Goal: Information Seeking & Learning: Learn about a topic

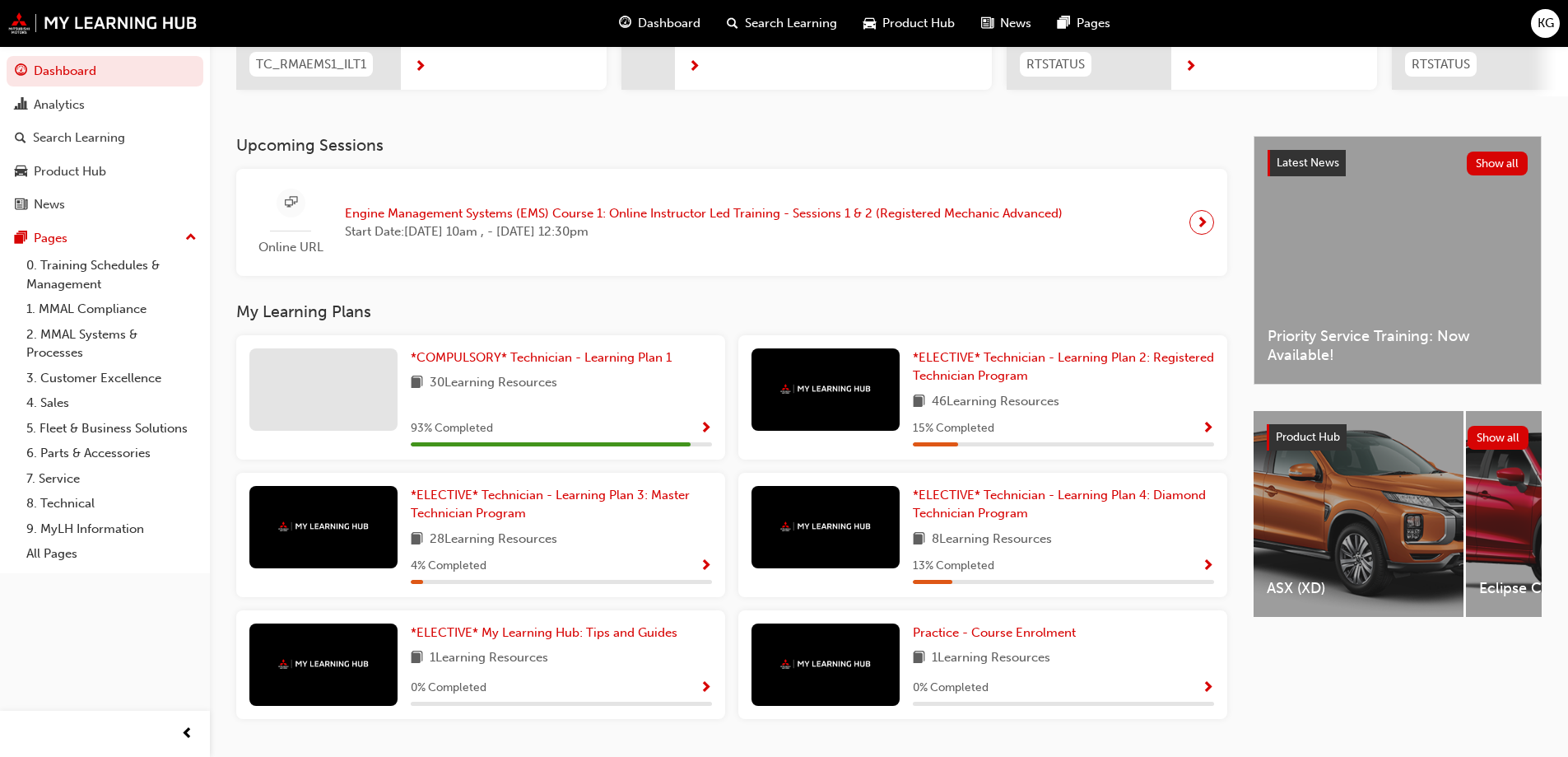
scroll to position [333, 0]
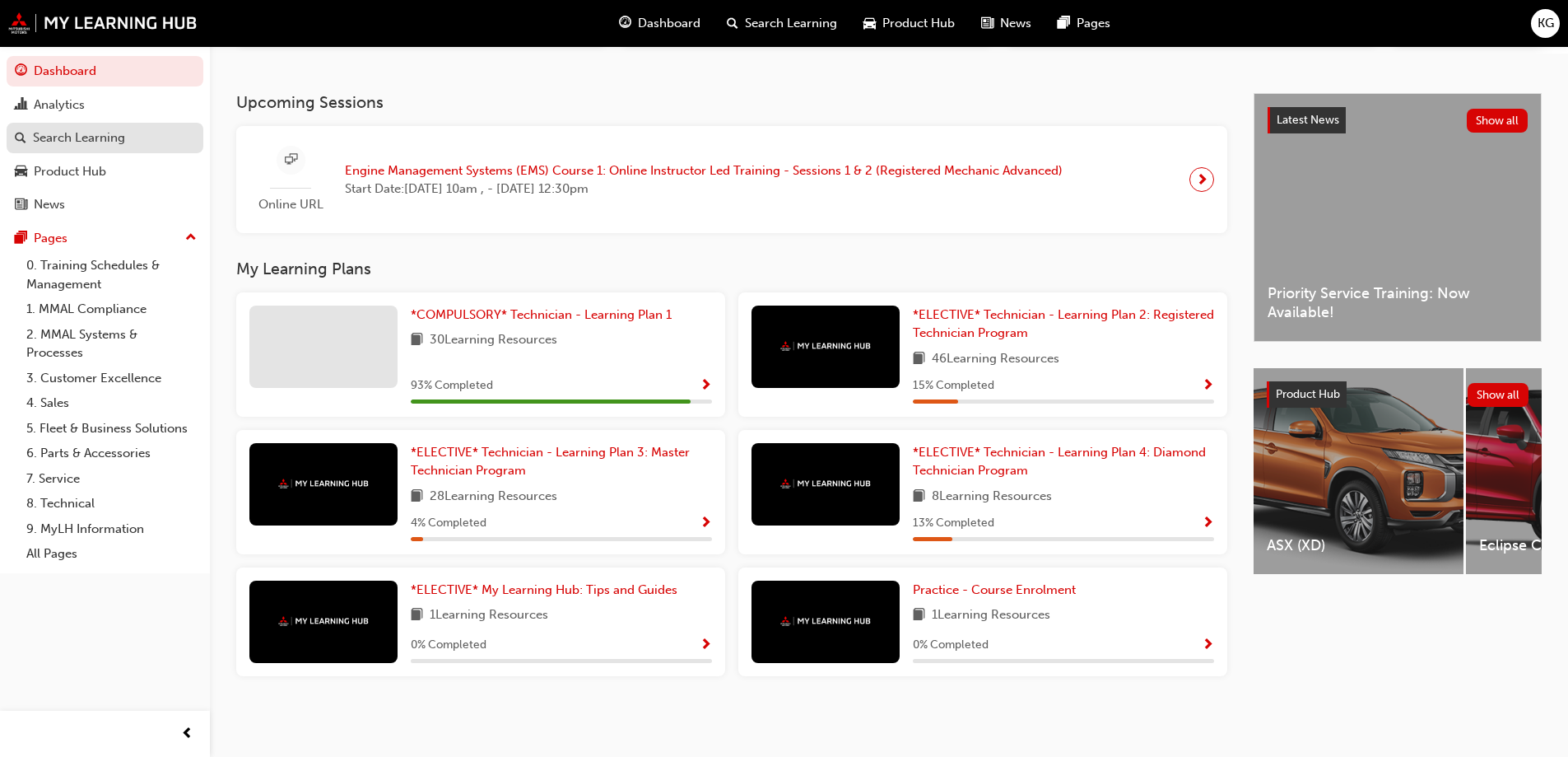
click at [105, 142] on div "Search Learning" at bounding box center [79, 138] width 92 height 19
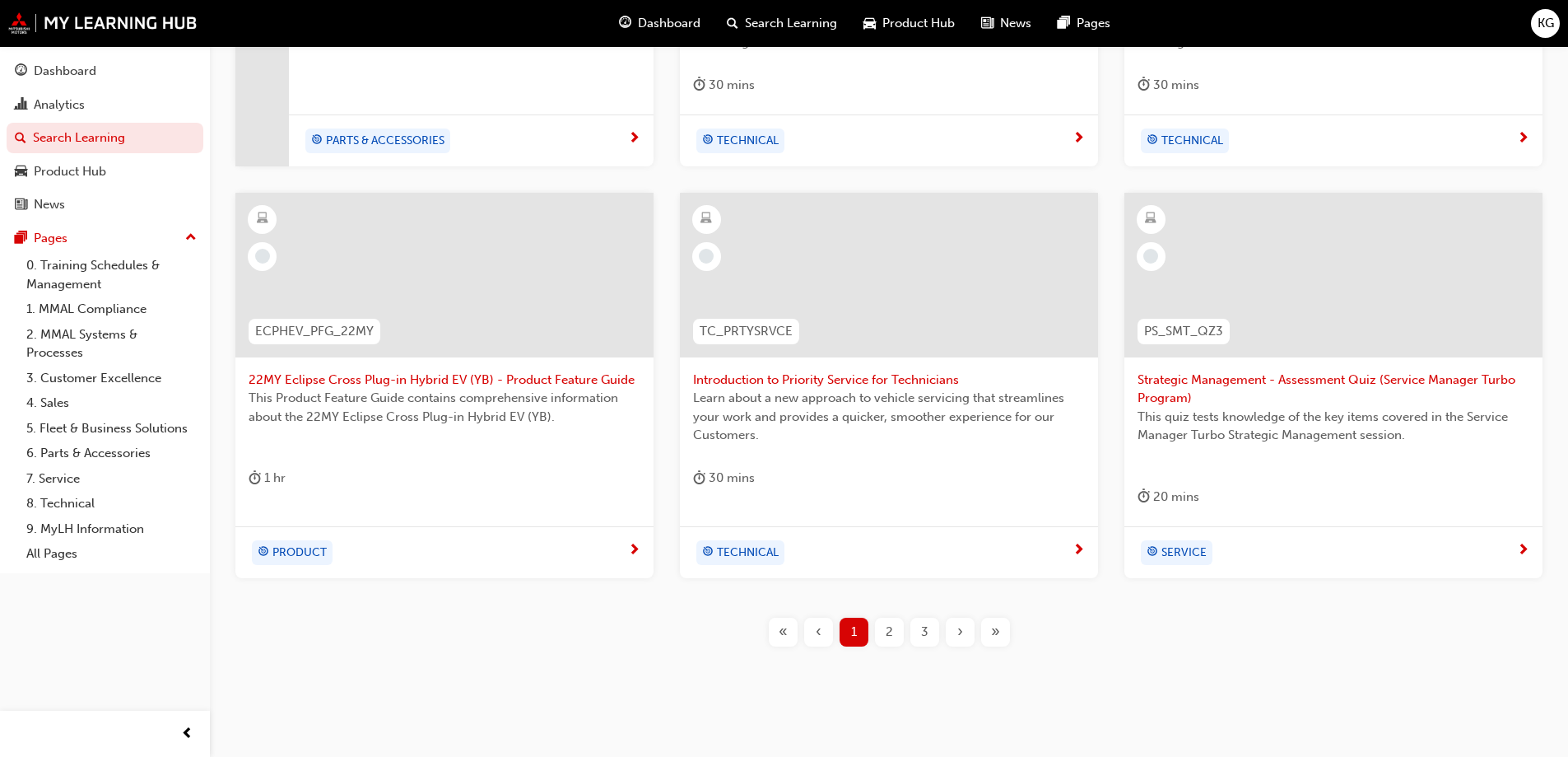
scroll to position [623, 0]
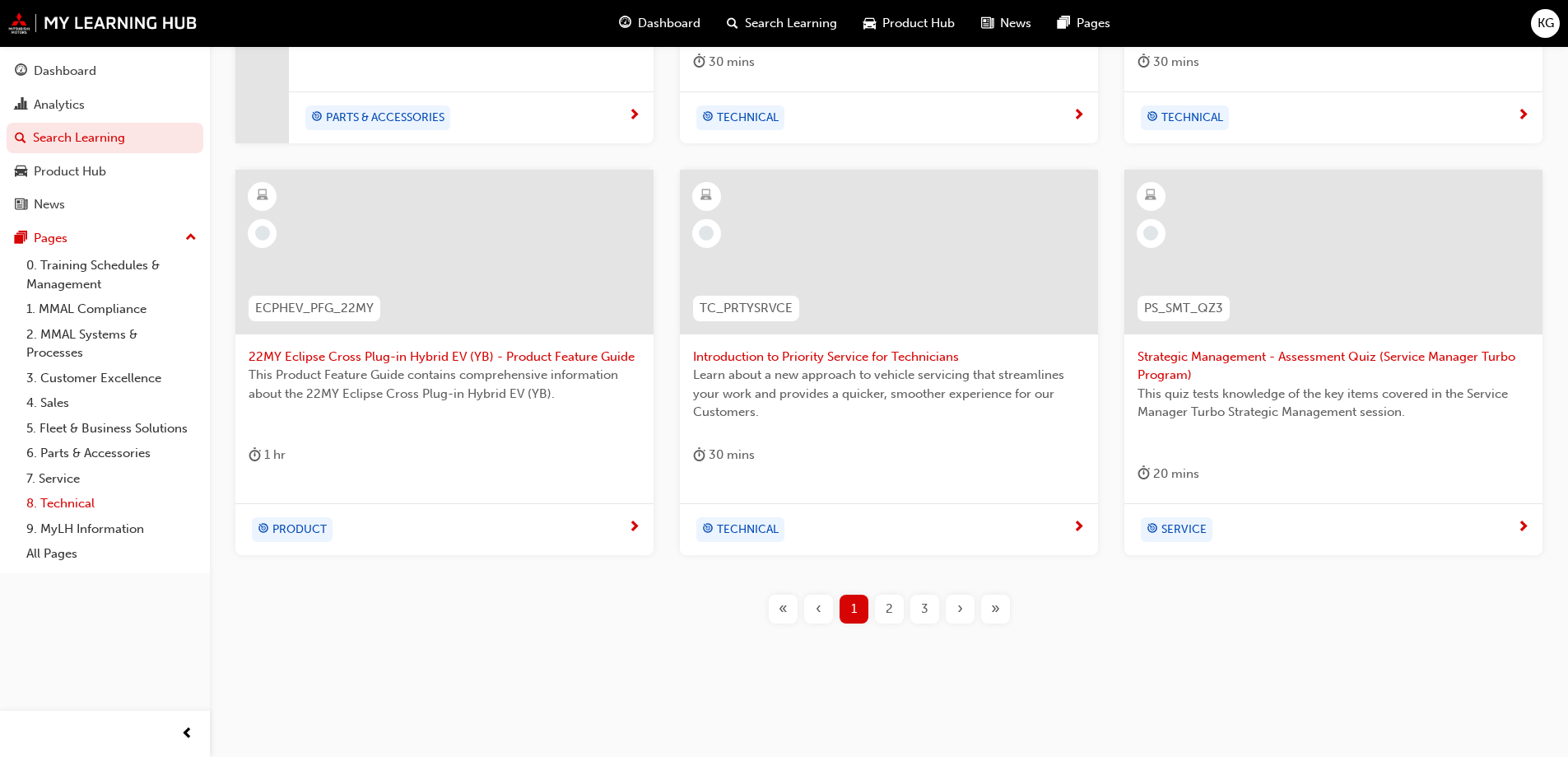
click at [51, 503] on link "8. Technical" at bounding box center [111, 503] width 183 height 26
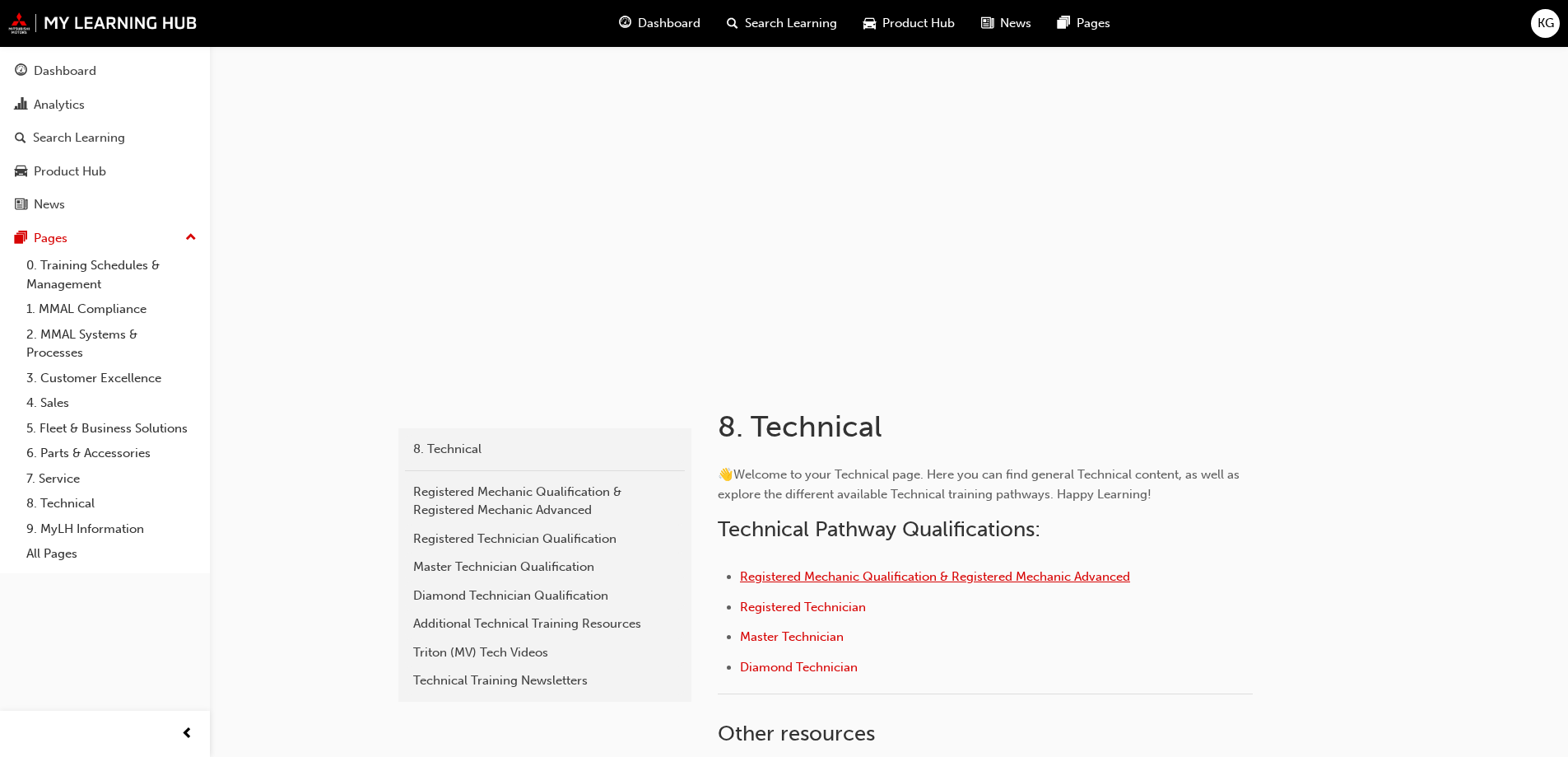
click at [794, 580] on span "Registered Mechanic Qualification & Registered Mechanic Advanced" at bounding box center [935, 577] width 390 height 15
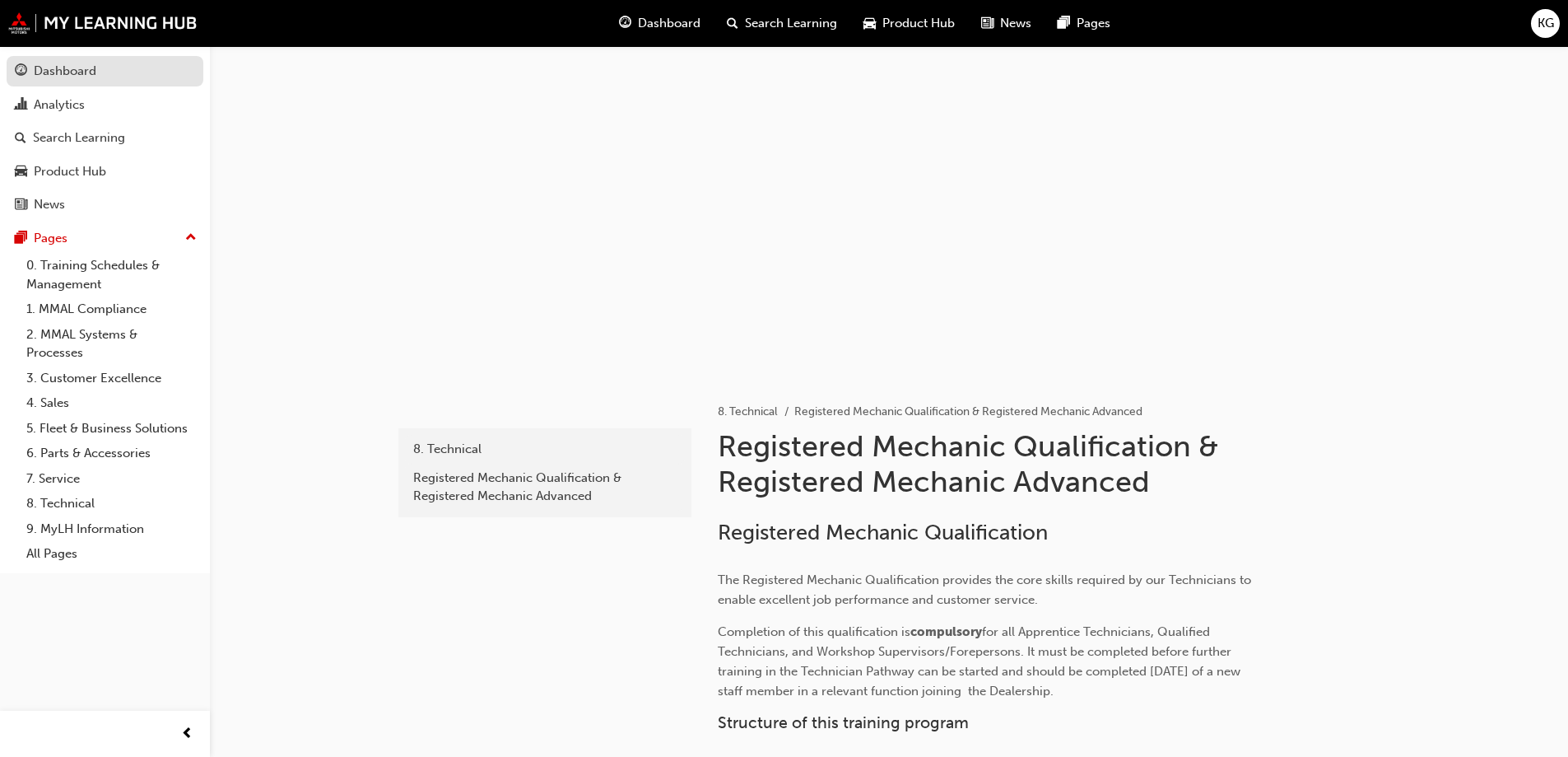
click at [91, 72] on div "Dashboard" at bounding box center [65, 71] width 62 height 19
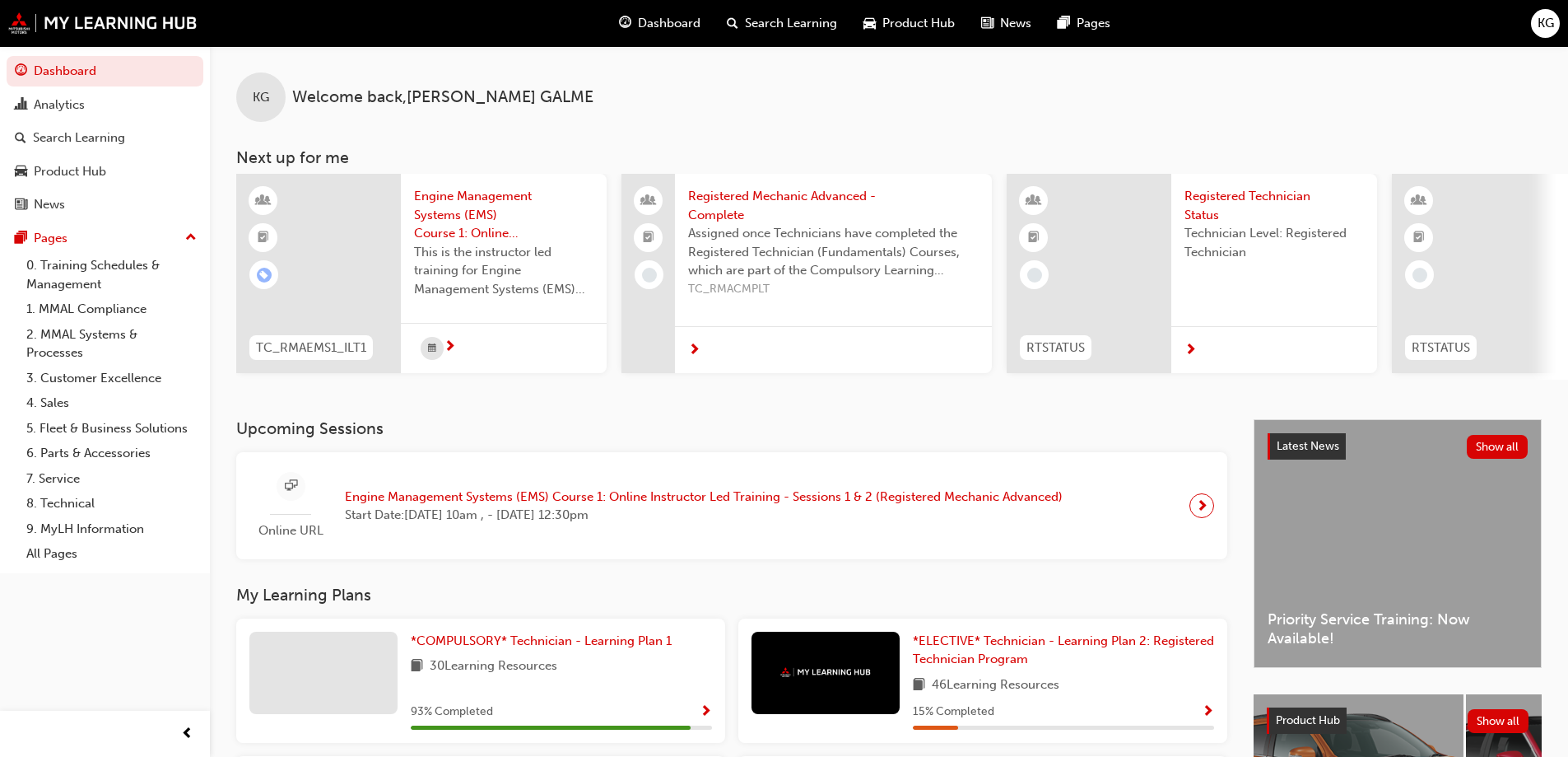
click at [1201, 510] on span "next-icon" at bounding box center [1202, 505] width 12 height 23
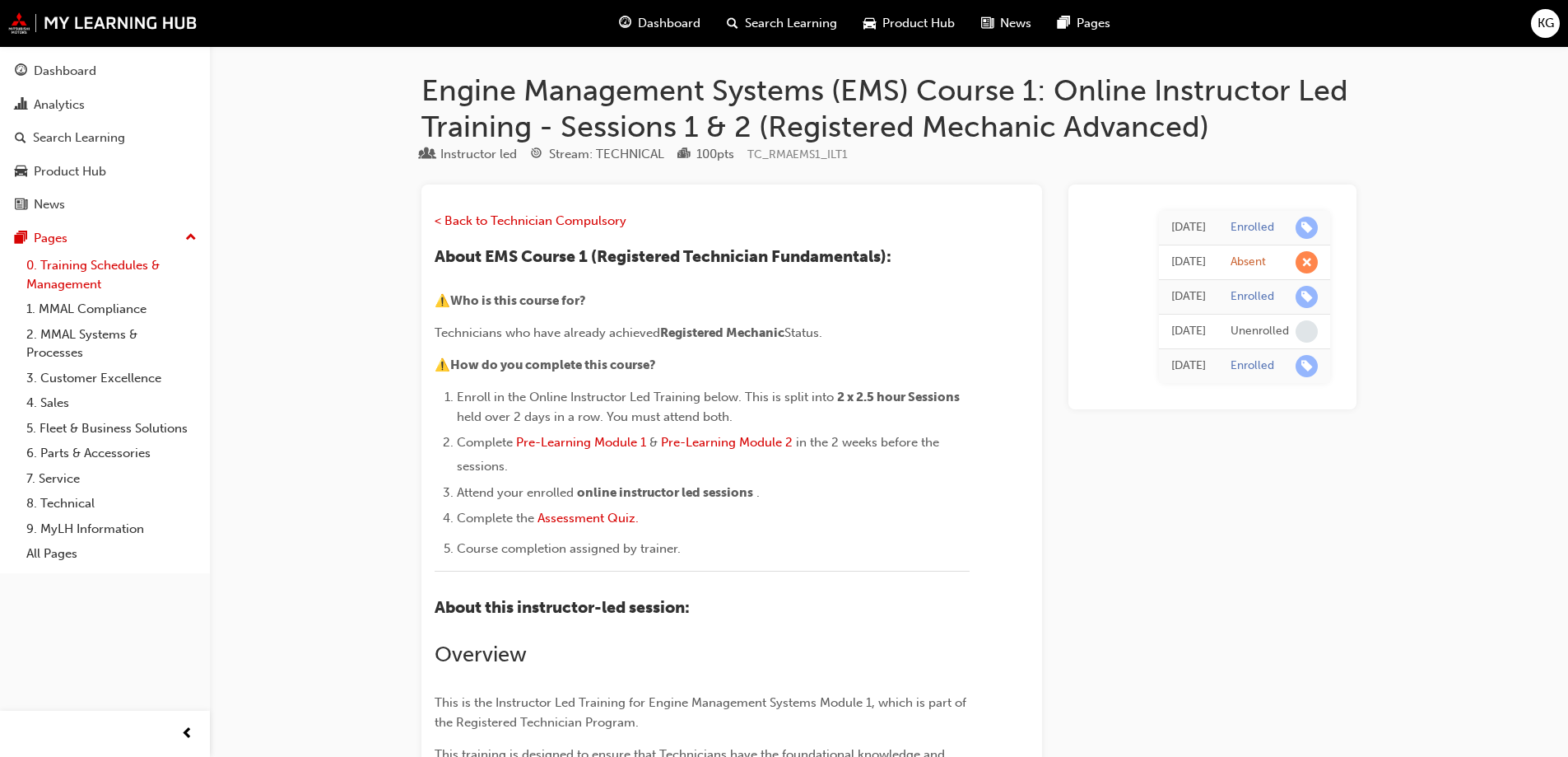
click at [93, 268] on link "0. Training Schedules & Management" at bounding box center [111, 275] width 183 height 44
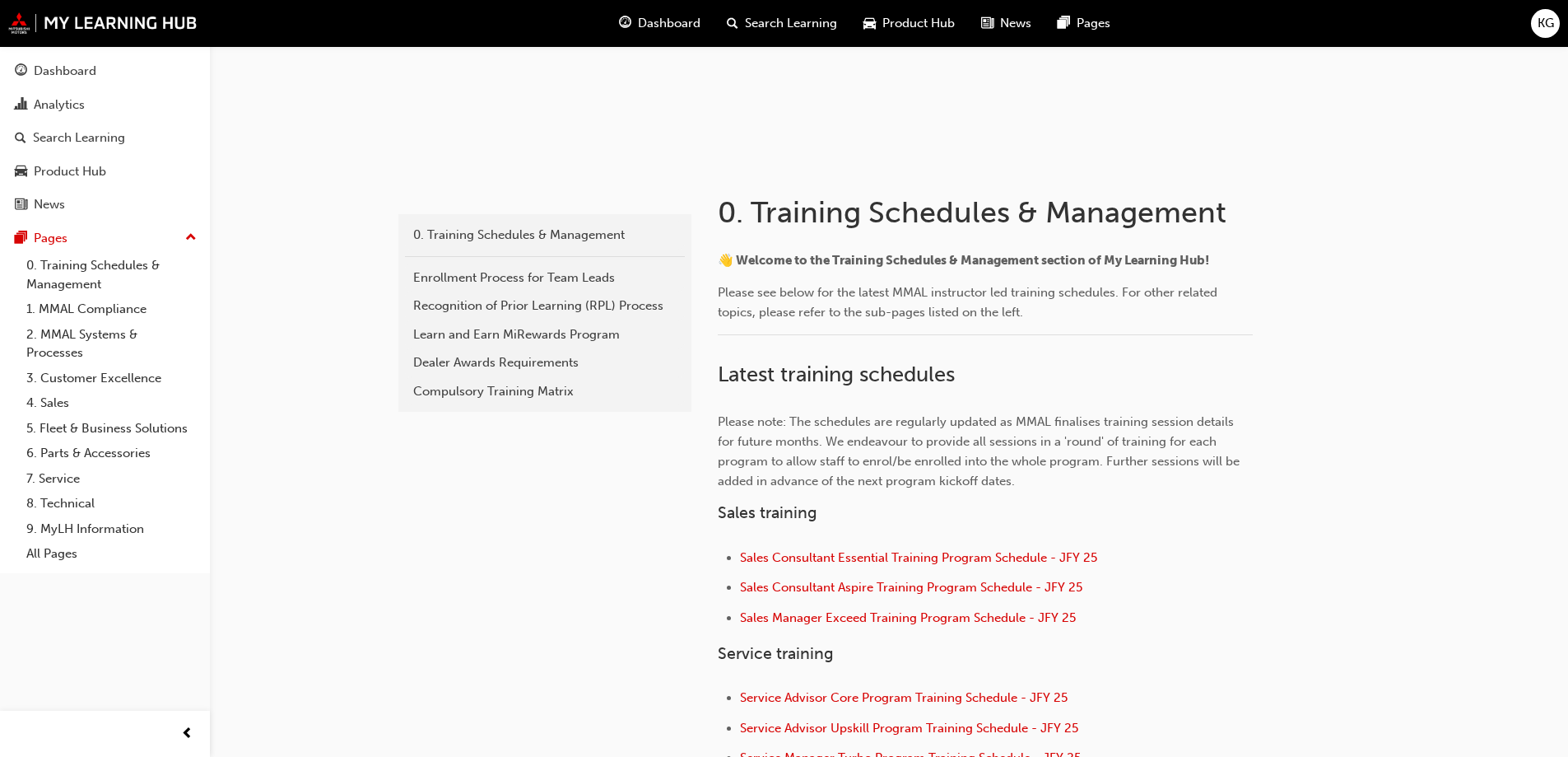
scroll to position [412, 0]
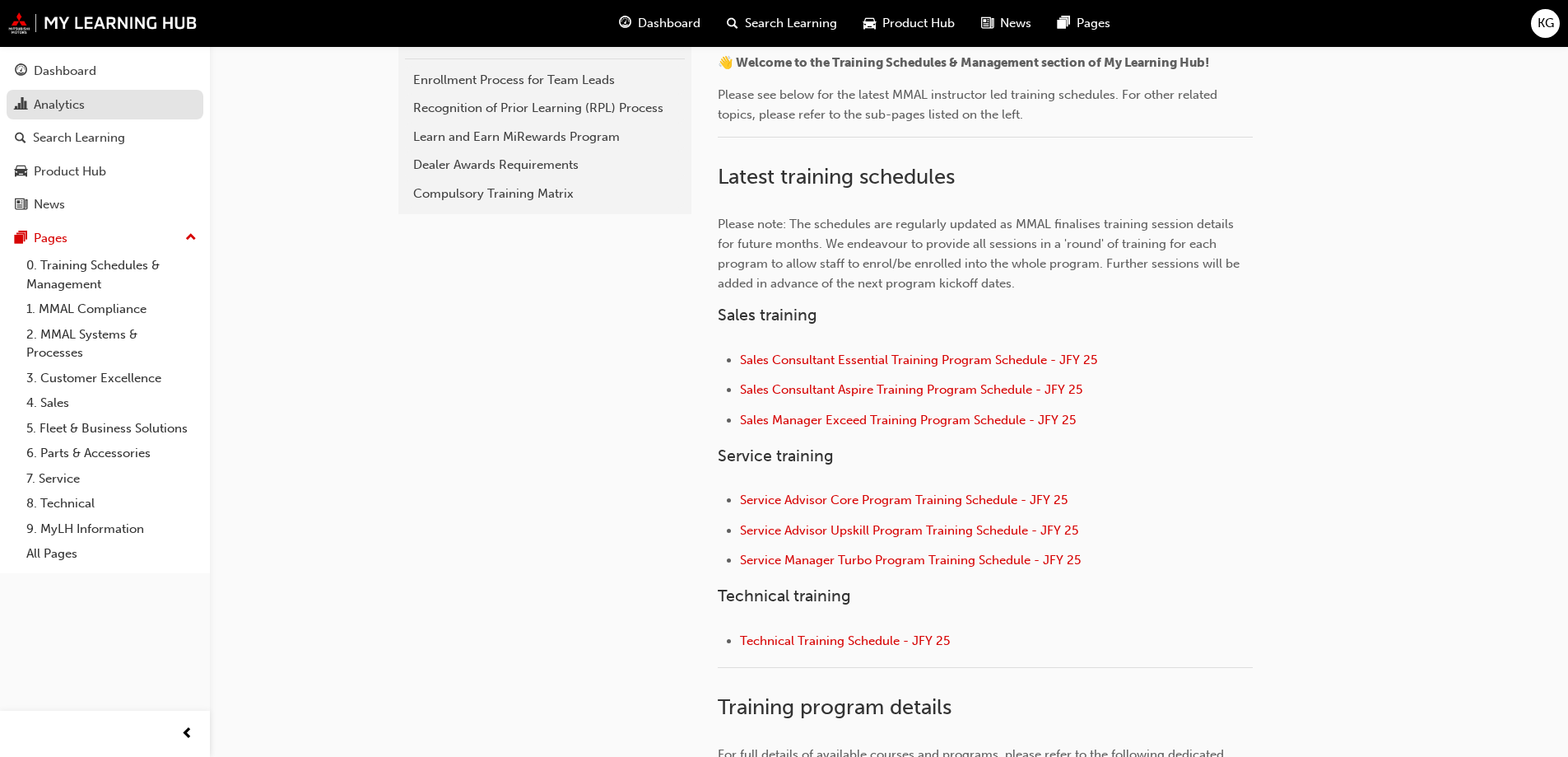
click at [48, 100] on div "Analytics" at bounding box center [60, 105] width 51 height 19
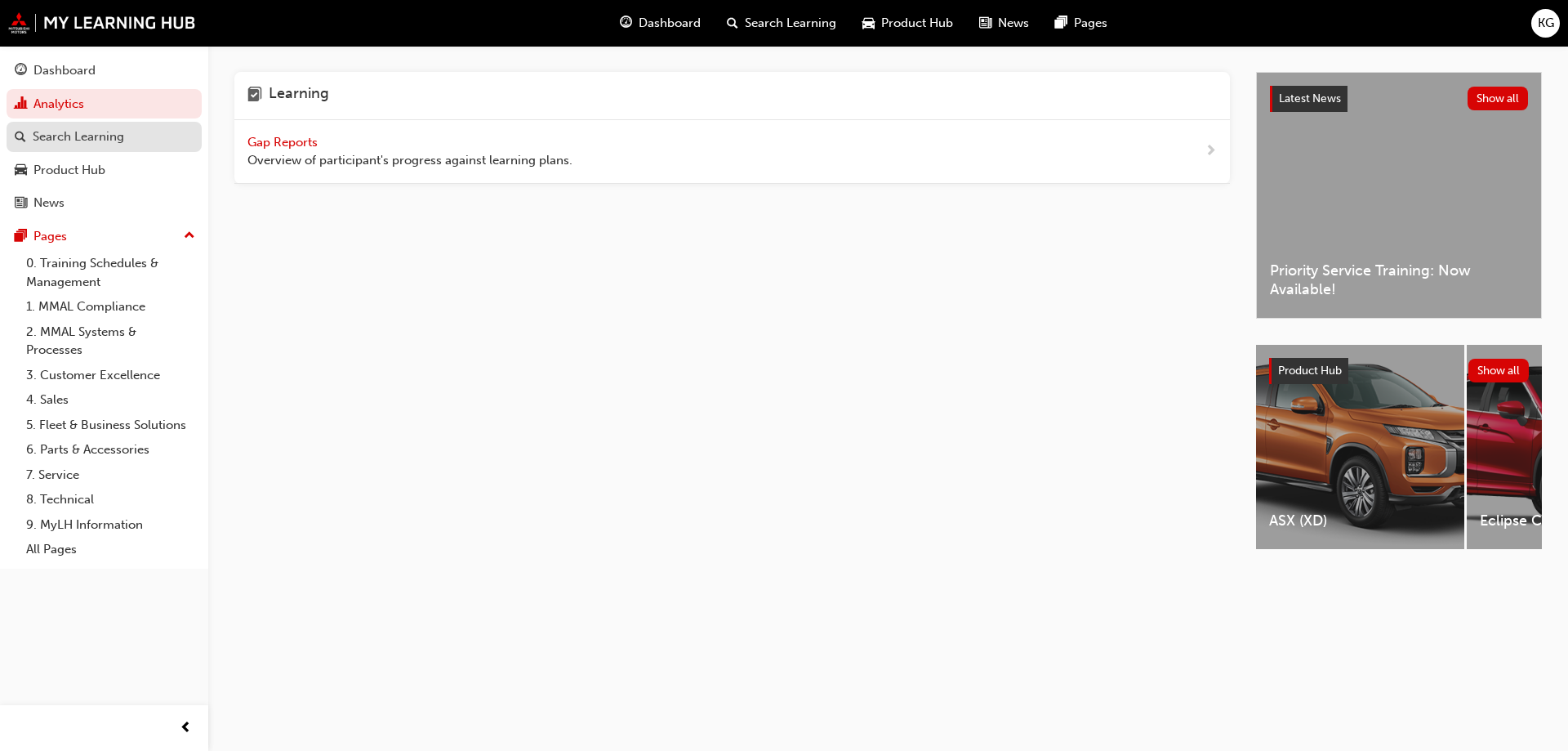
click at [54, 132] on div "Search Learning" at bounding box center [78, 137] width 91 height 19
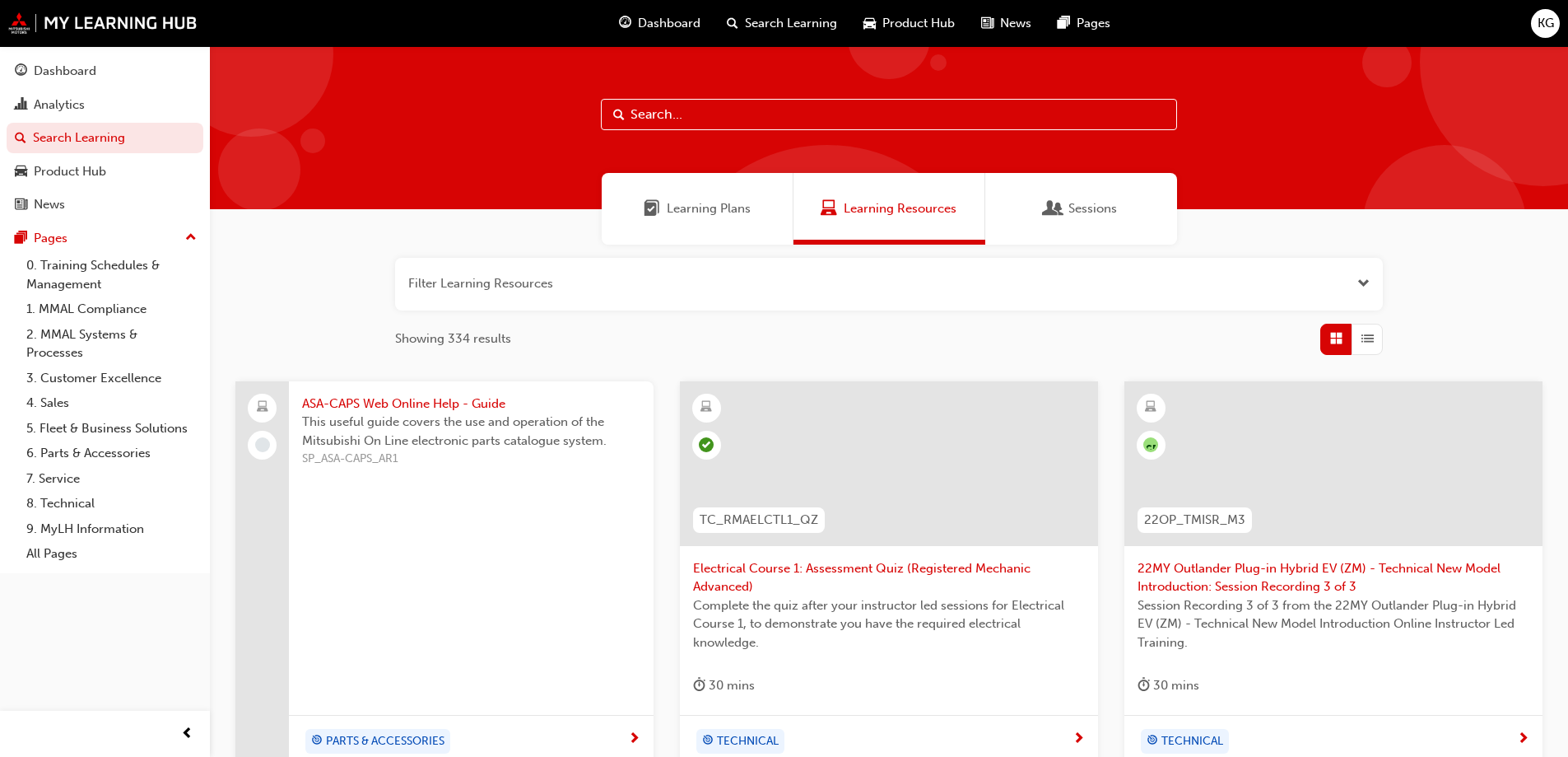
click at [1364, 281] on span "Open the filter" at bounding box center [1363, 283] width 12 height 19
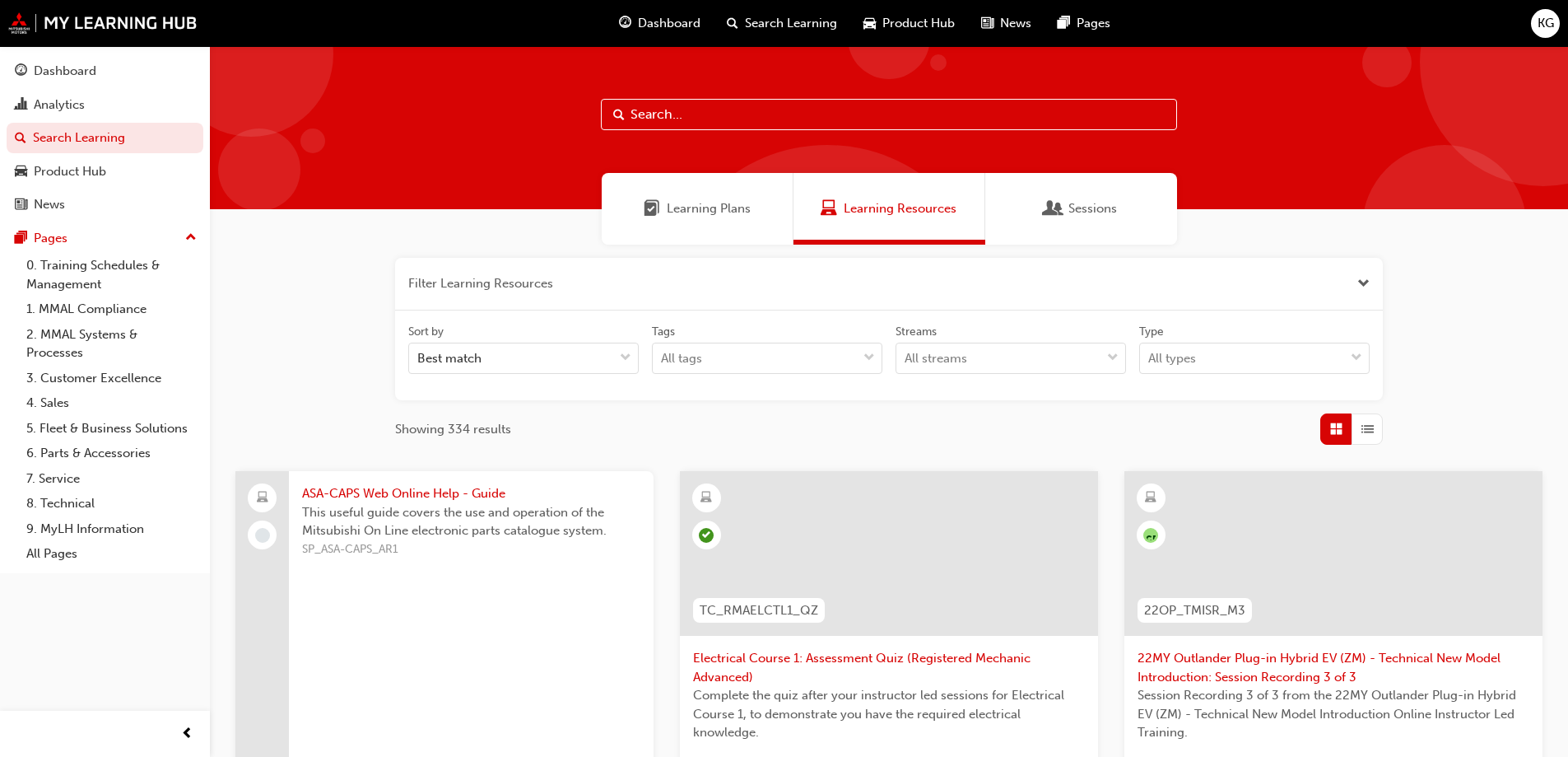
click at [1364, 281] on span "Close the filter" at bounding box center [1363, 283] width 12 height 19
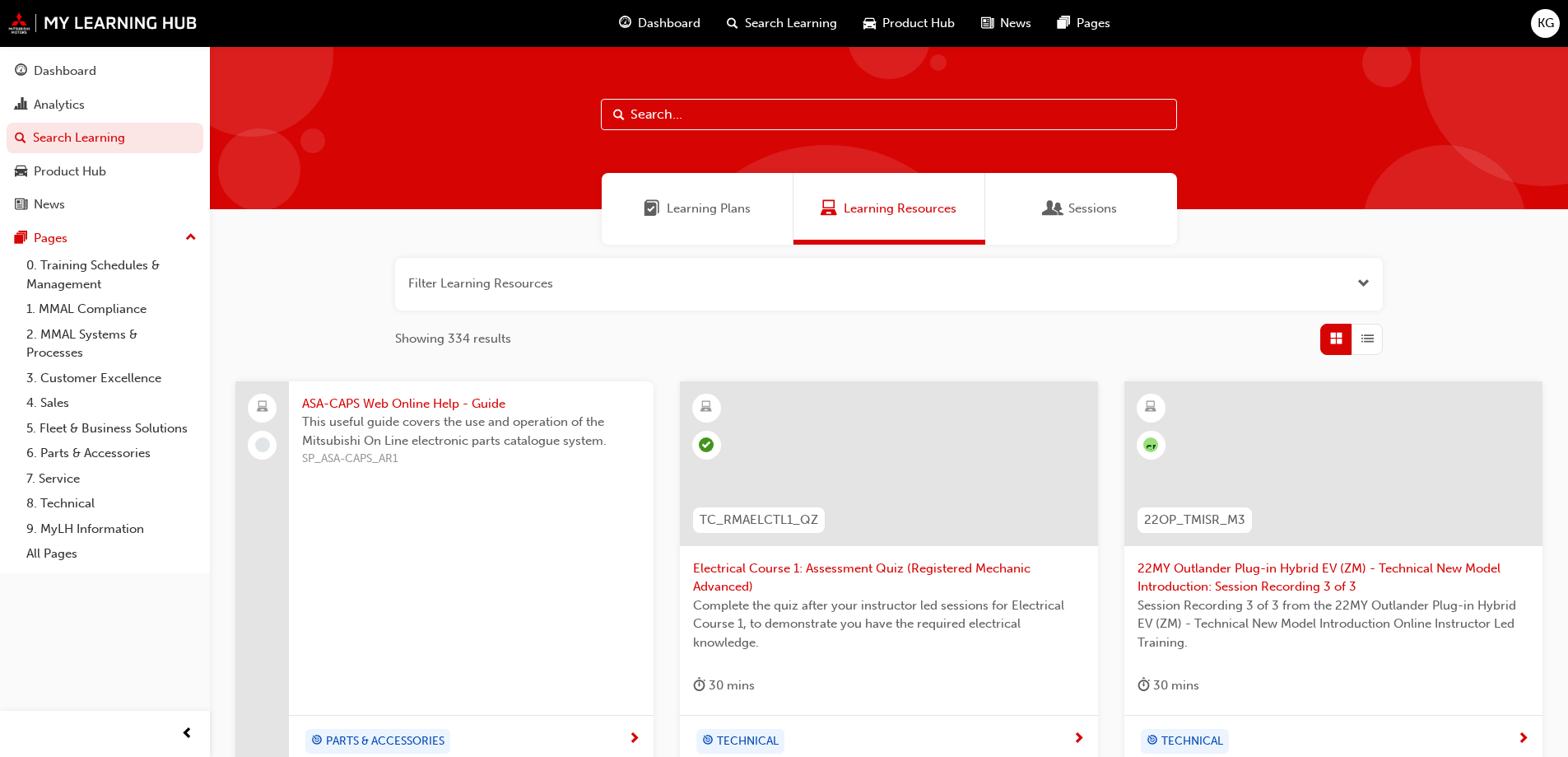
click at [732, 214] on span "Learning Plans" at bounding box center [709, 208] width 84 height 19
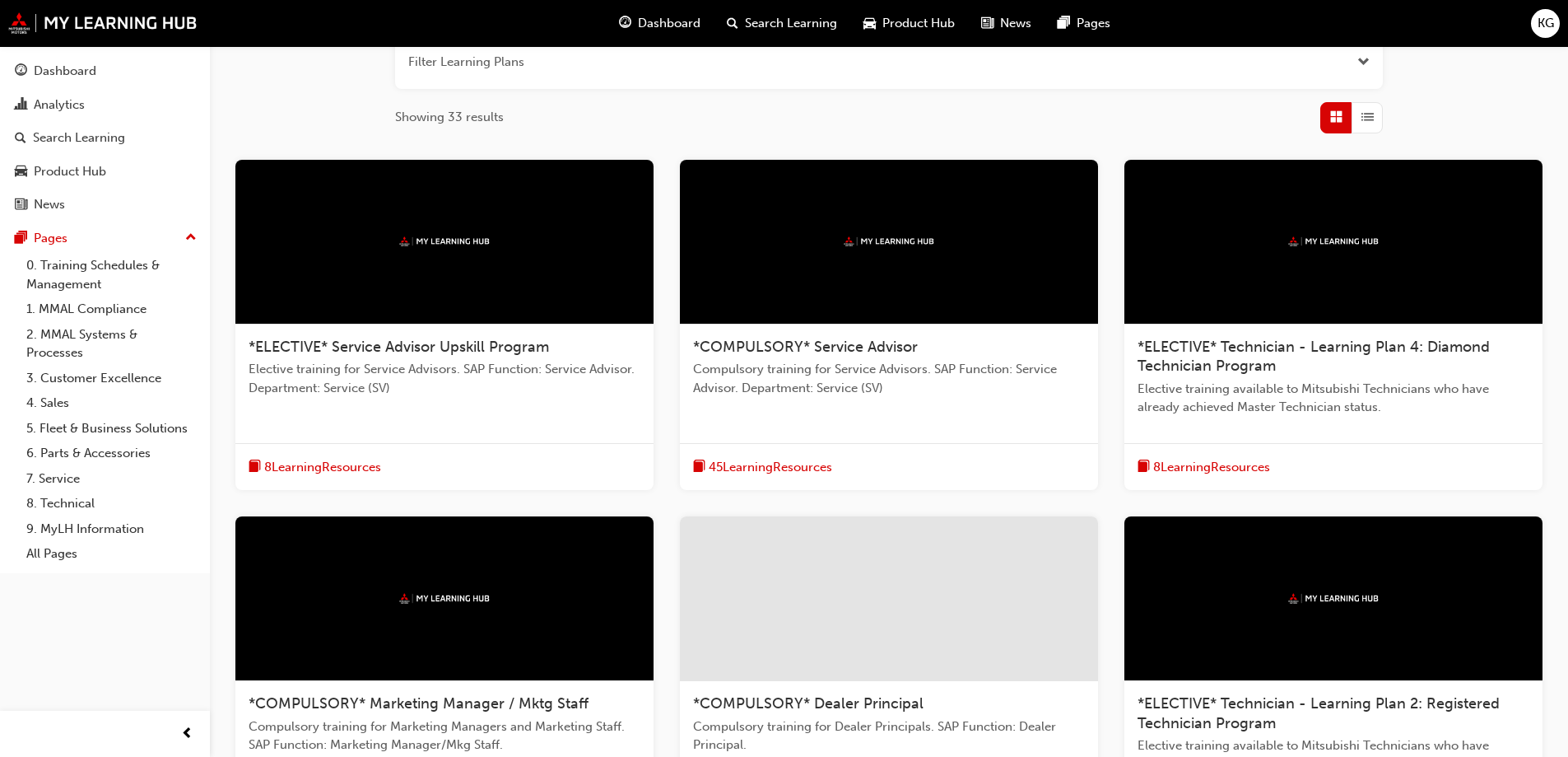
scroll to position [412, 0]
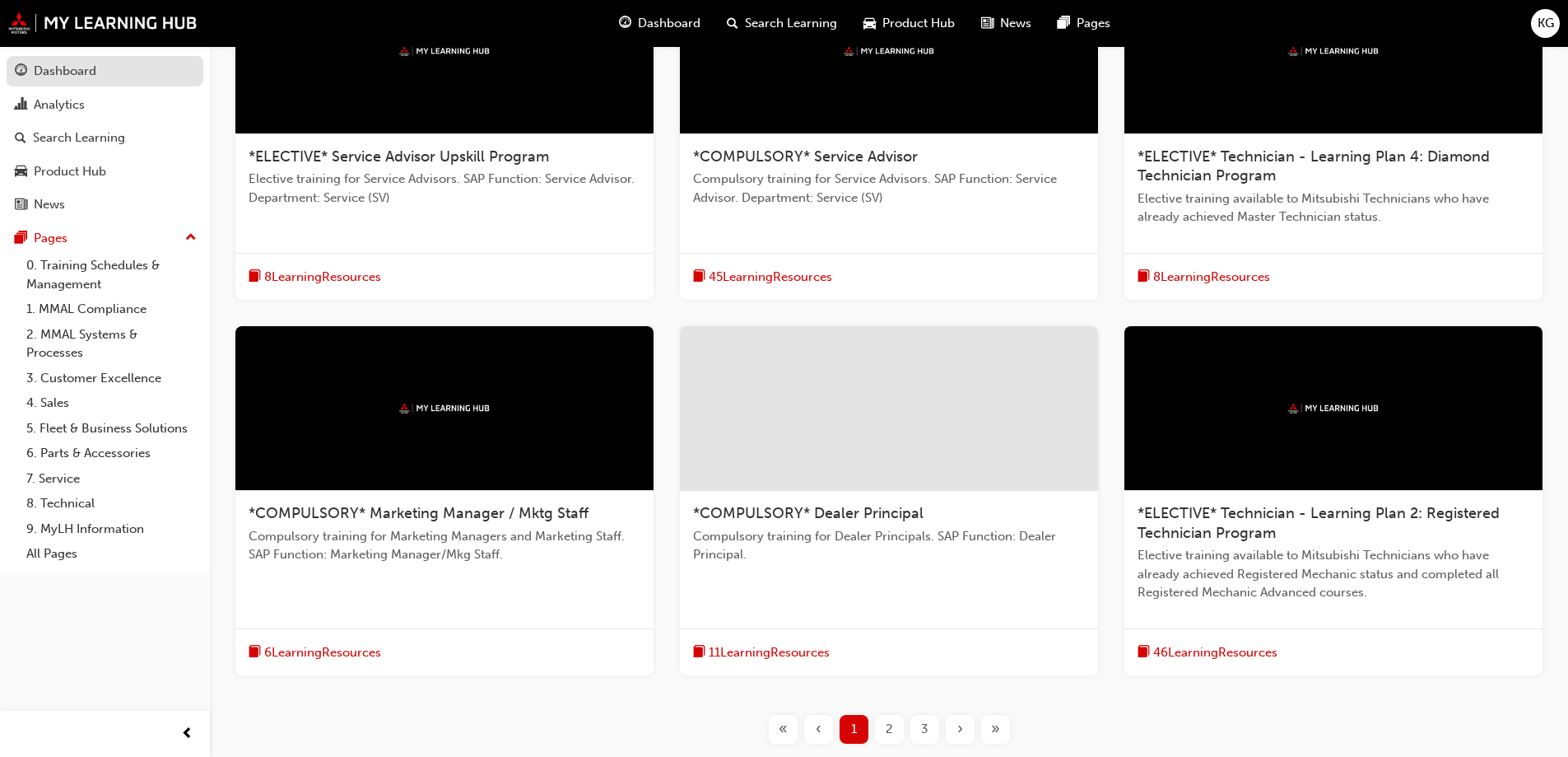
click at [49, 71] on div "Dashboard" at bounding box center [65, 71] width 62 height 19
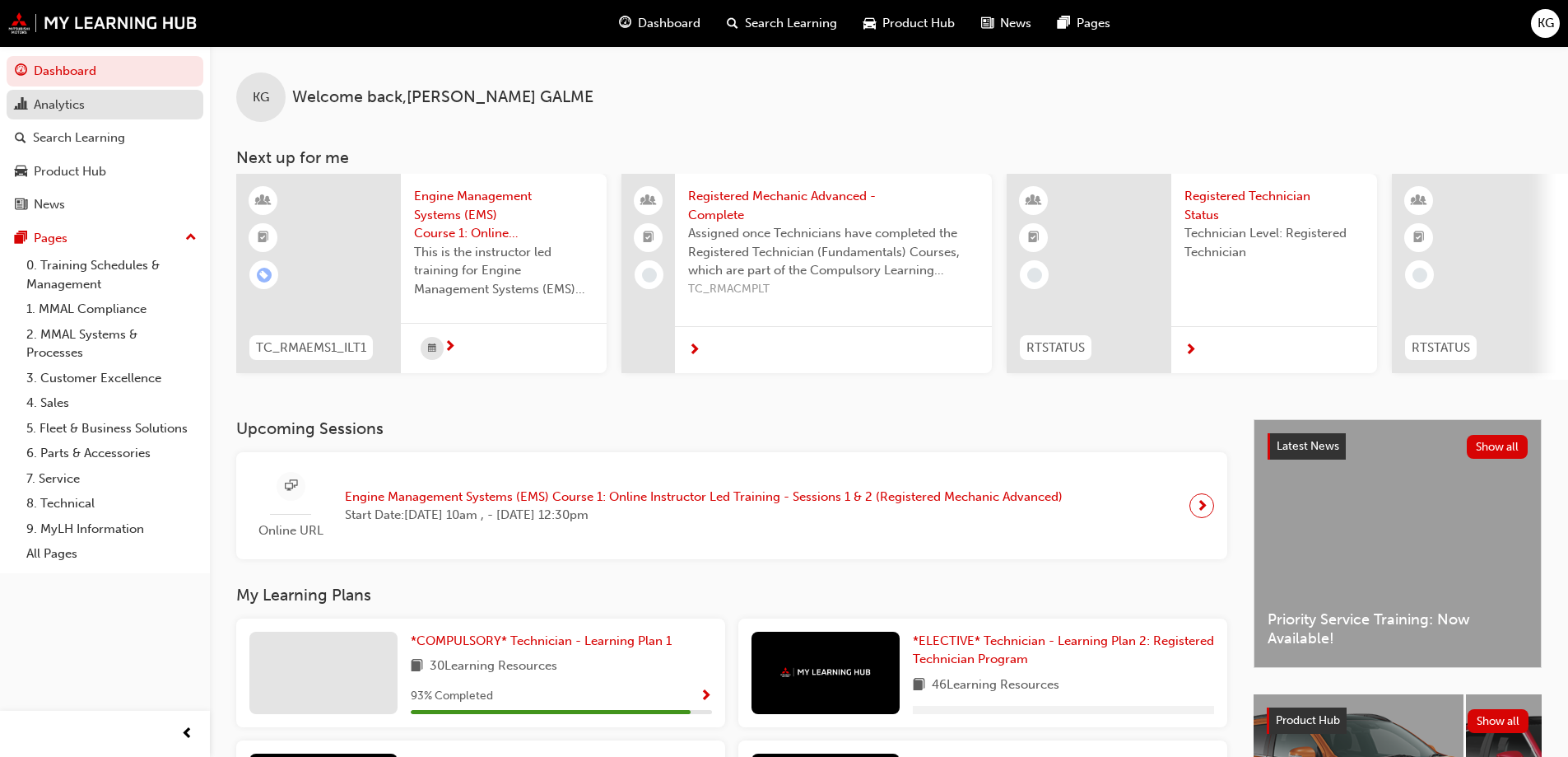
click at [76, 95] on div "Analytics" at bounding box center [60, 105] width 51 height 19
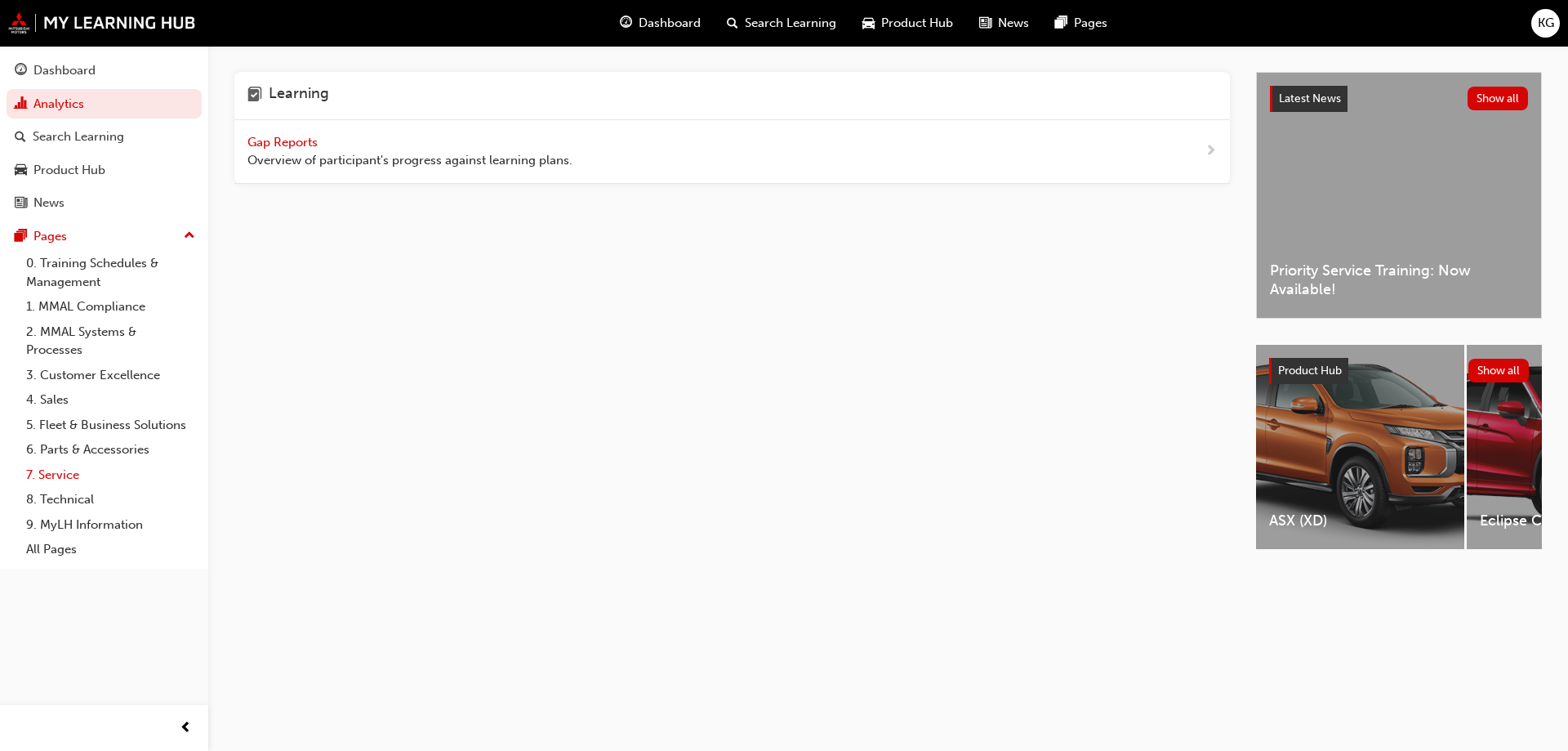
click at [67, 474] on link "7. Service" at bounding box center [110, 475] width 182 height 26
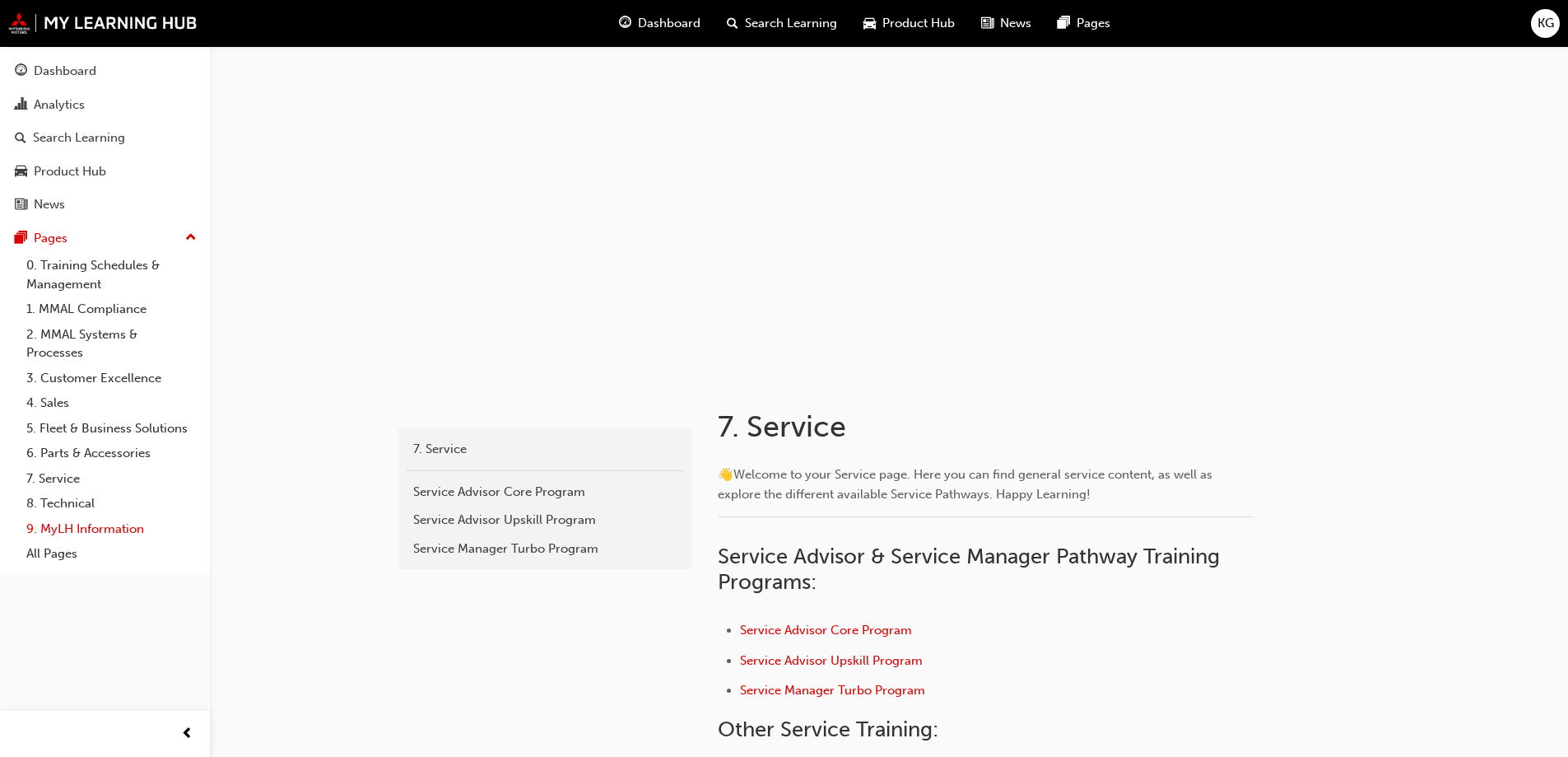
click at [54, 531] on link "9. MyLH Information" at bounding box center [111, 529] width 183 height 26
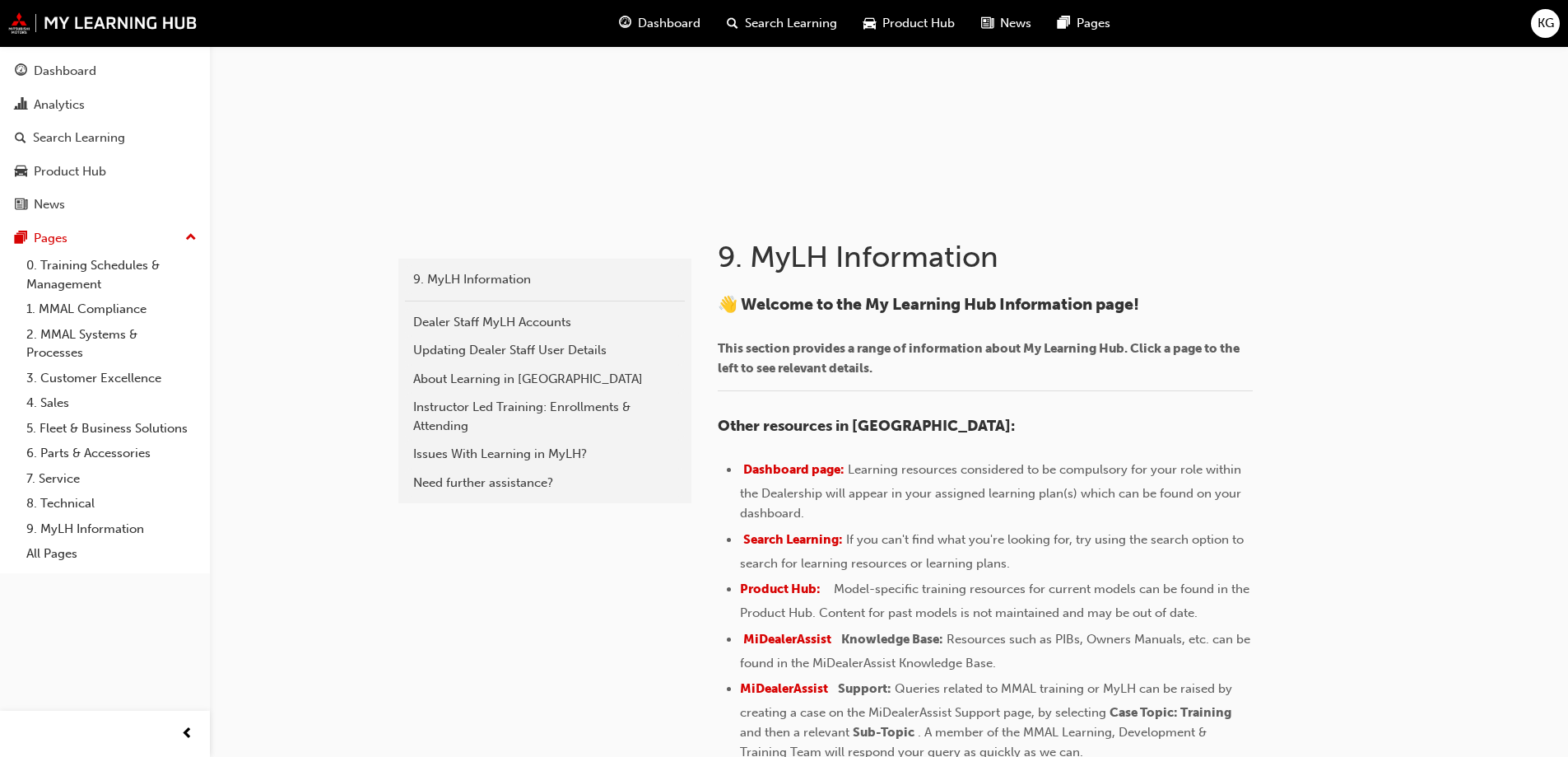
scroll to position [330, 0]
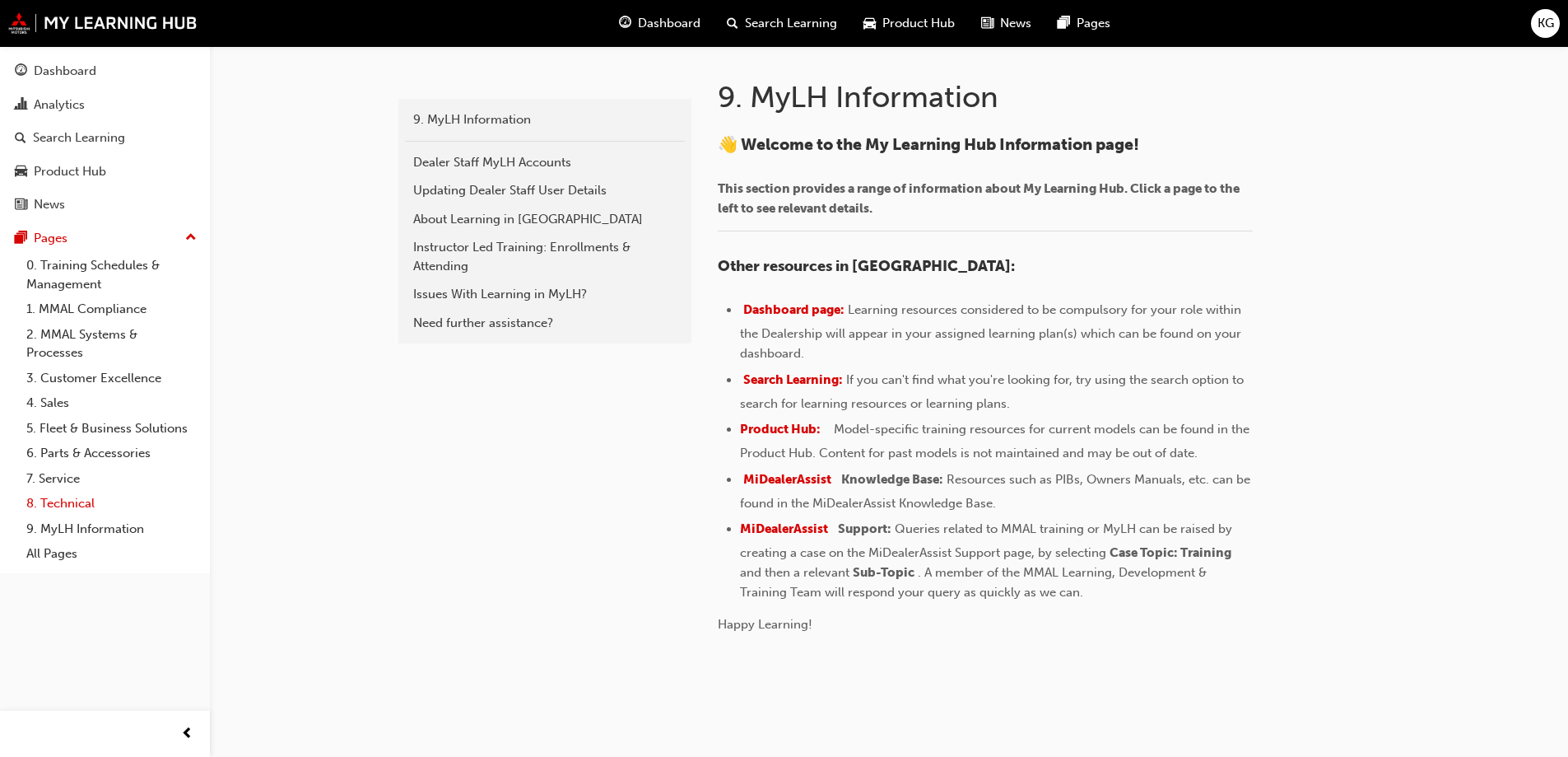
click at [51, 508] on link "8. Technical" at bounding box center [111, 503] width 183 height 26
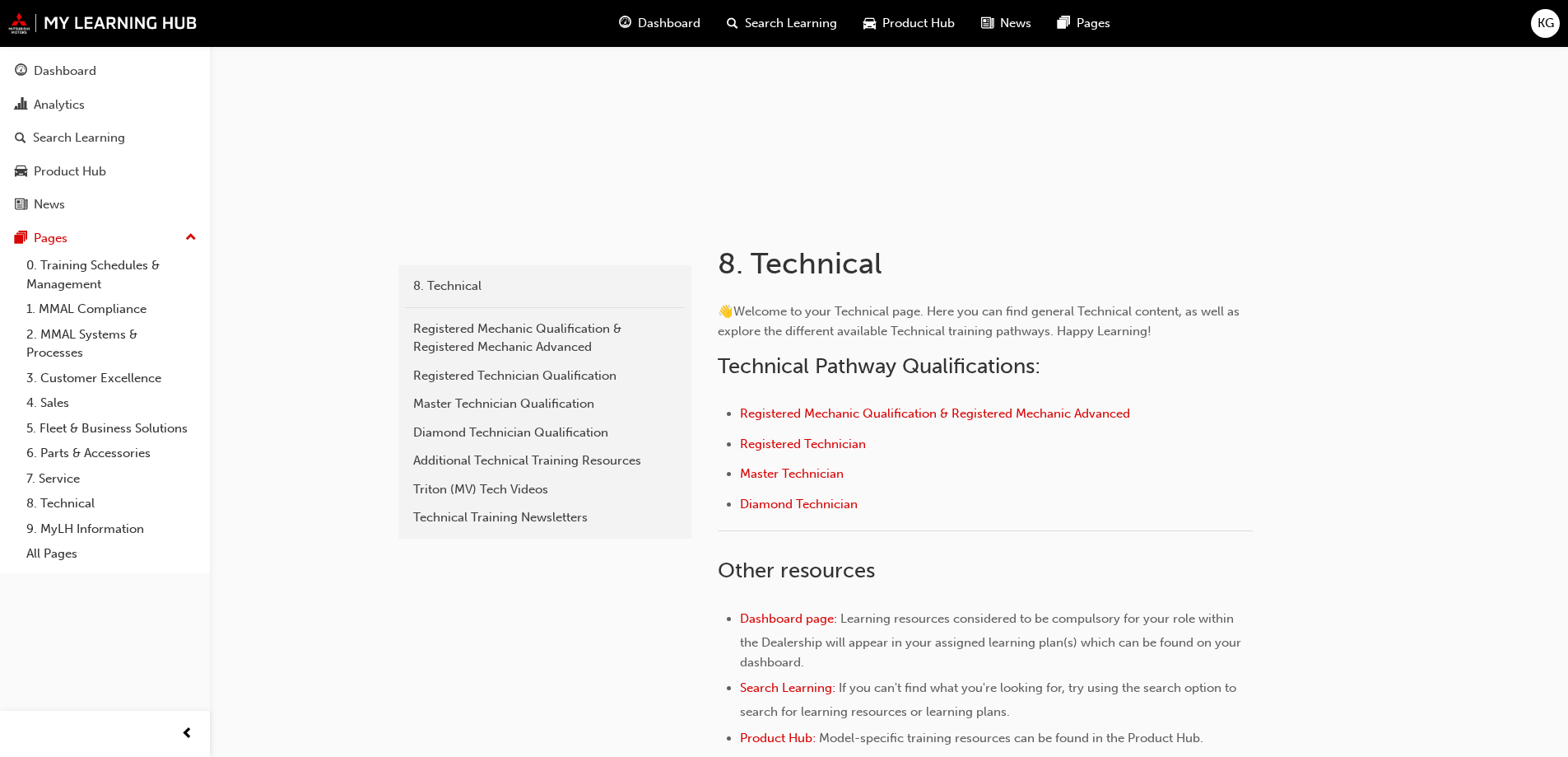
scroll to position [164, 0]
click at [652, 18] on span "Dashboard" at bounding box center [669, 23] width 62 height 19
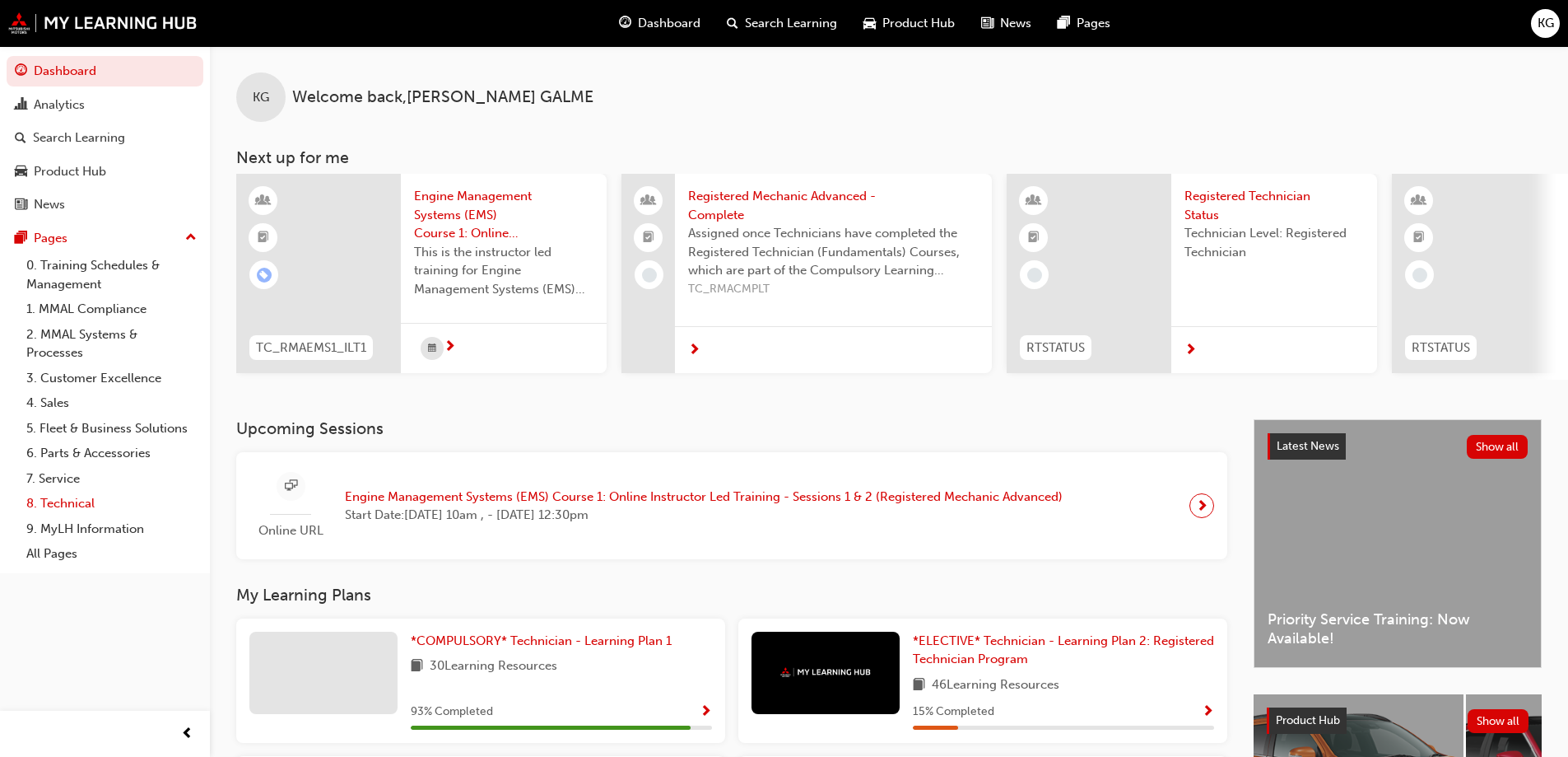
click at [60, 504] on link "8. Technical" at bounding box center [111, 503] width 183 height 26
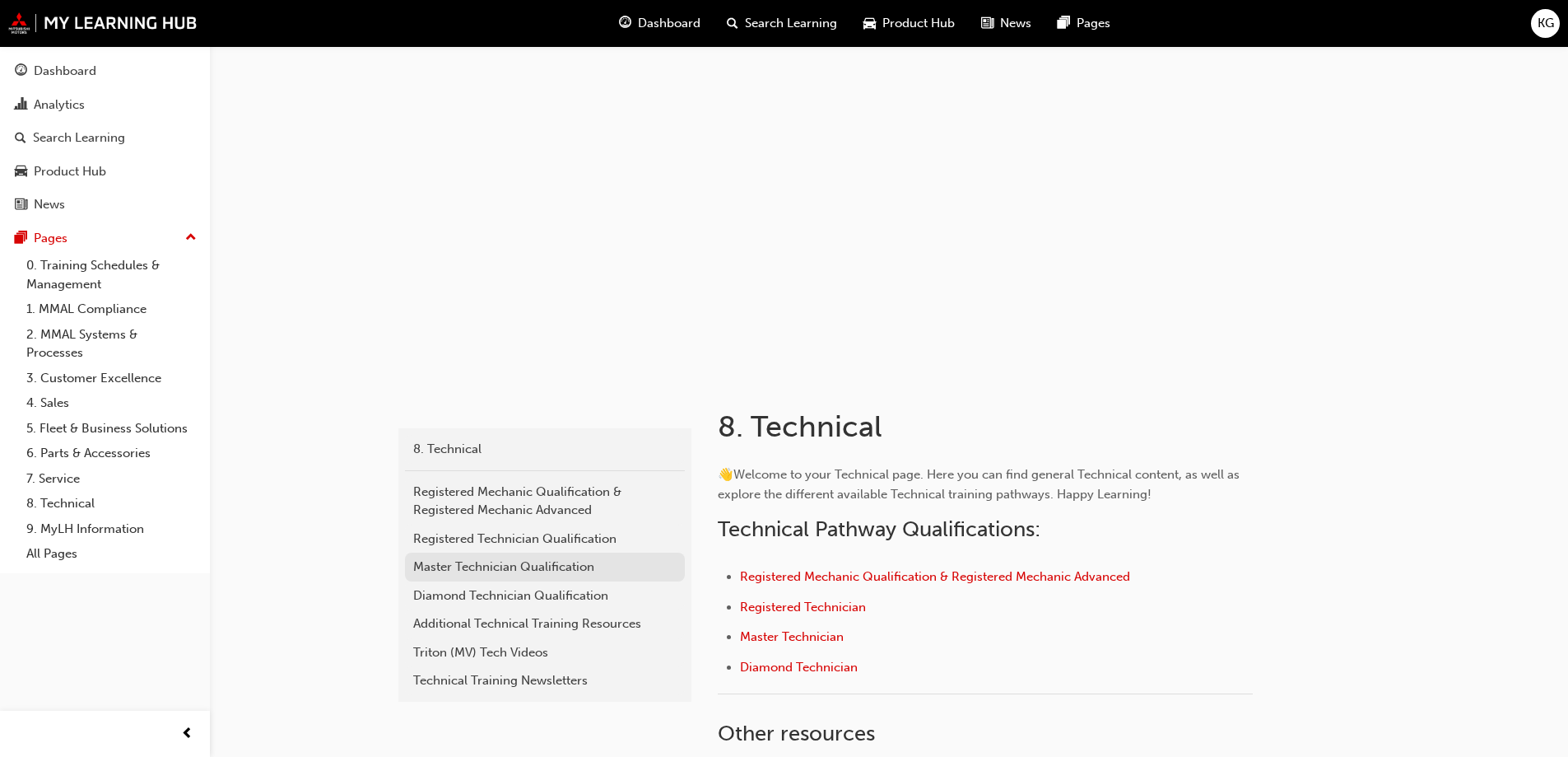
scroll to position [82, 0]
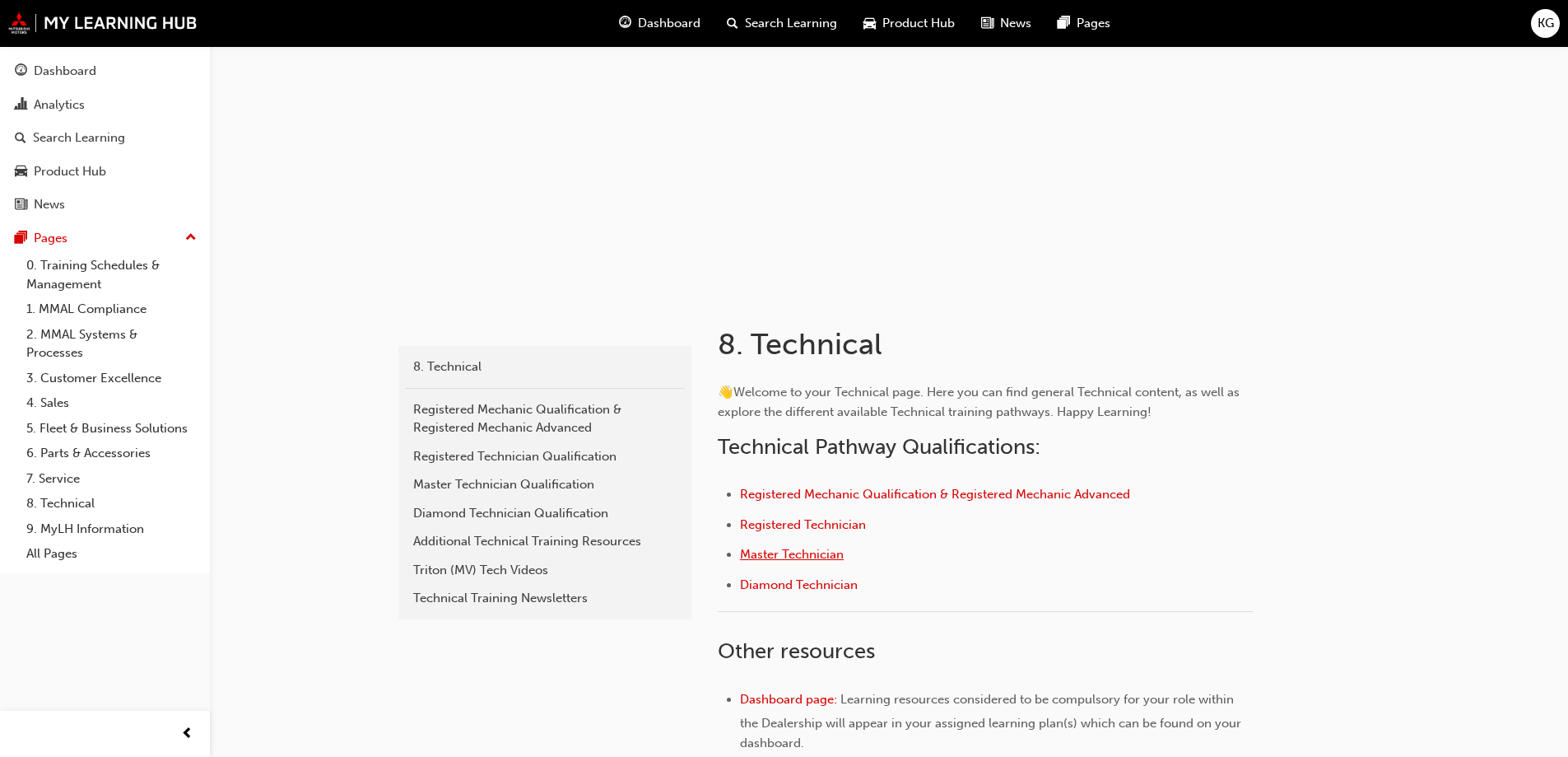
click at [767, 554] on span "Master Technician" at bounding box center [791, 554] width 104 height 15
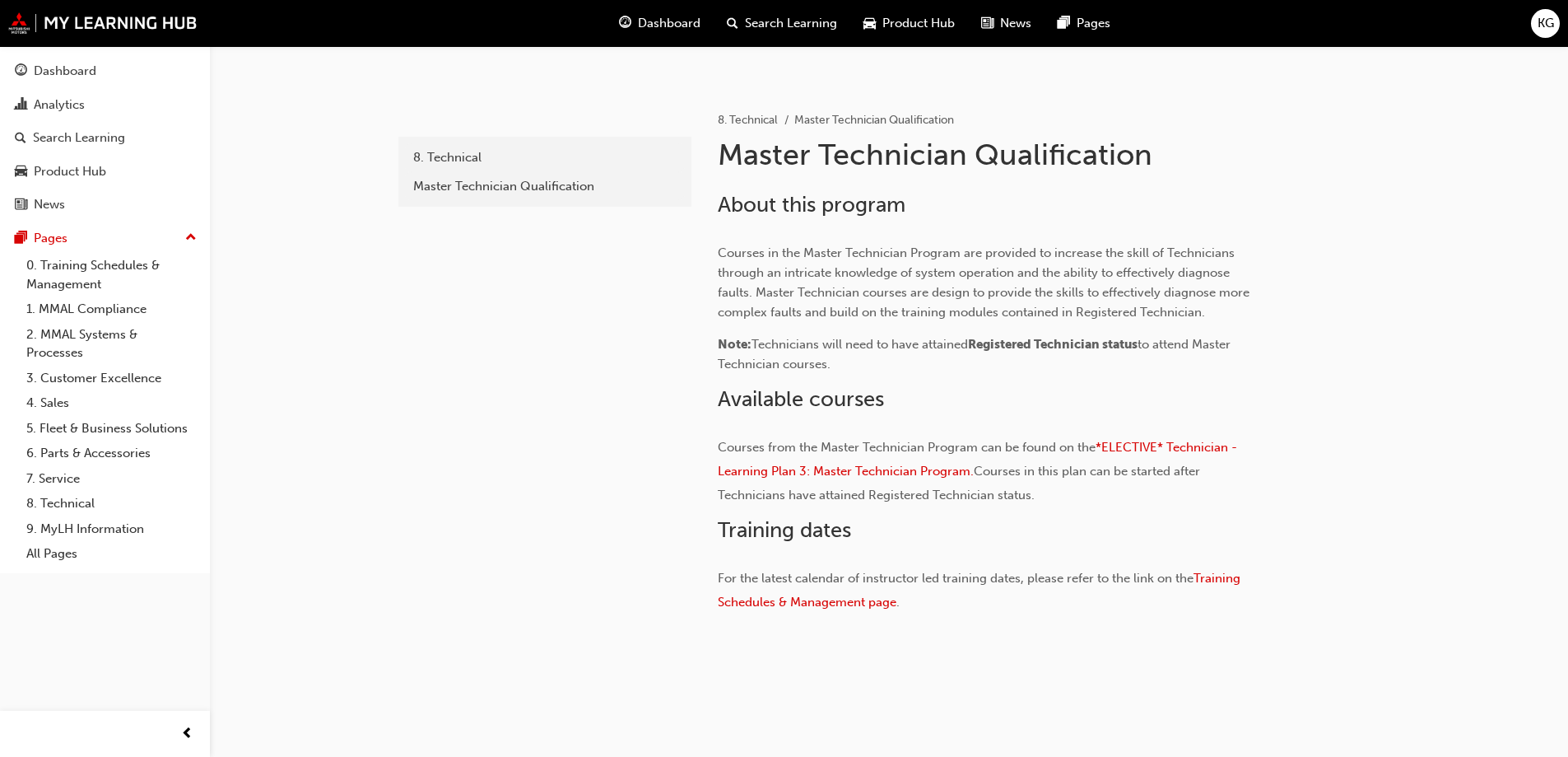
scroll to position [310, 0]
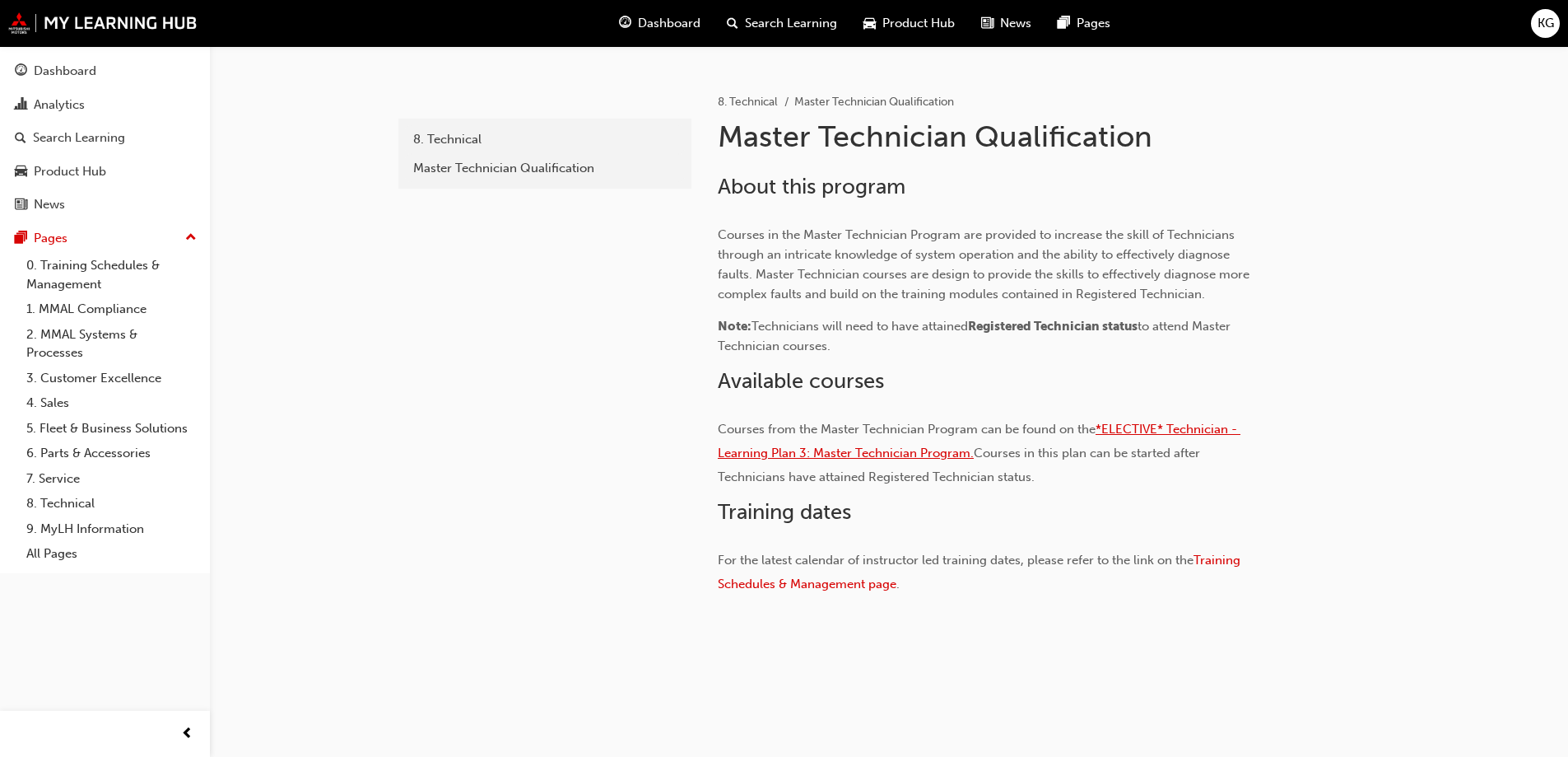
click at [1158, 424] on span "*ELECTIVE* Technician - Learning Plan 3: Master Technician Program." at bounding box center [979, 441] width 523 height 39
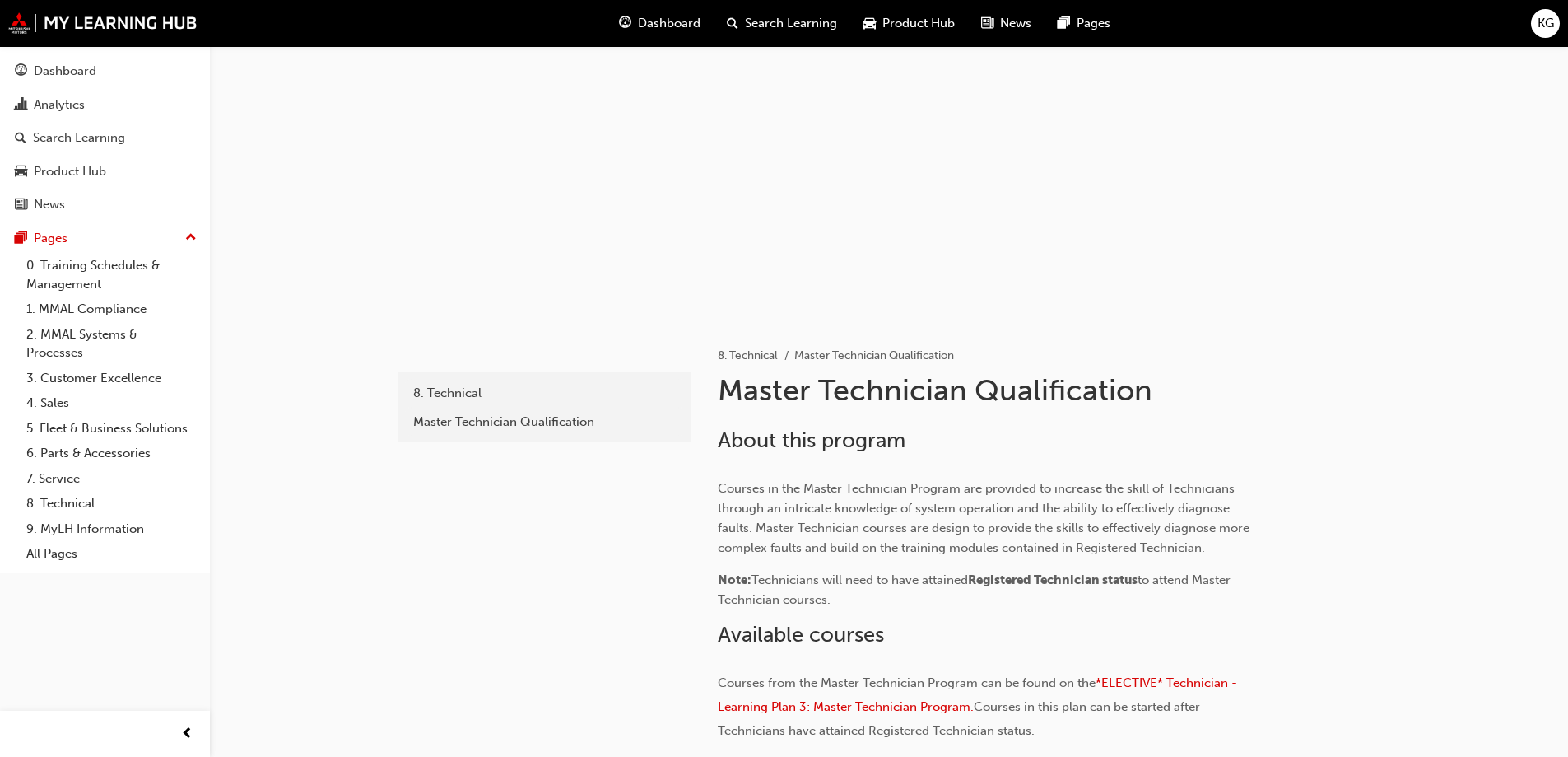
scroll to position [164, 0]
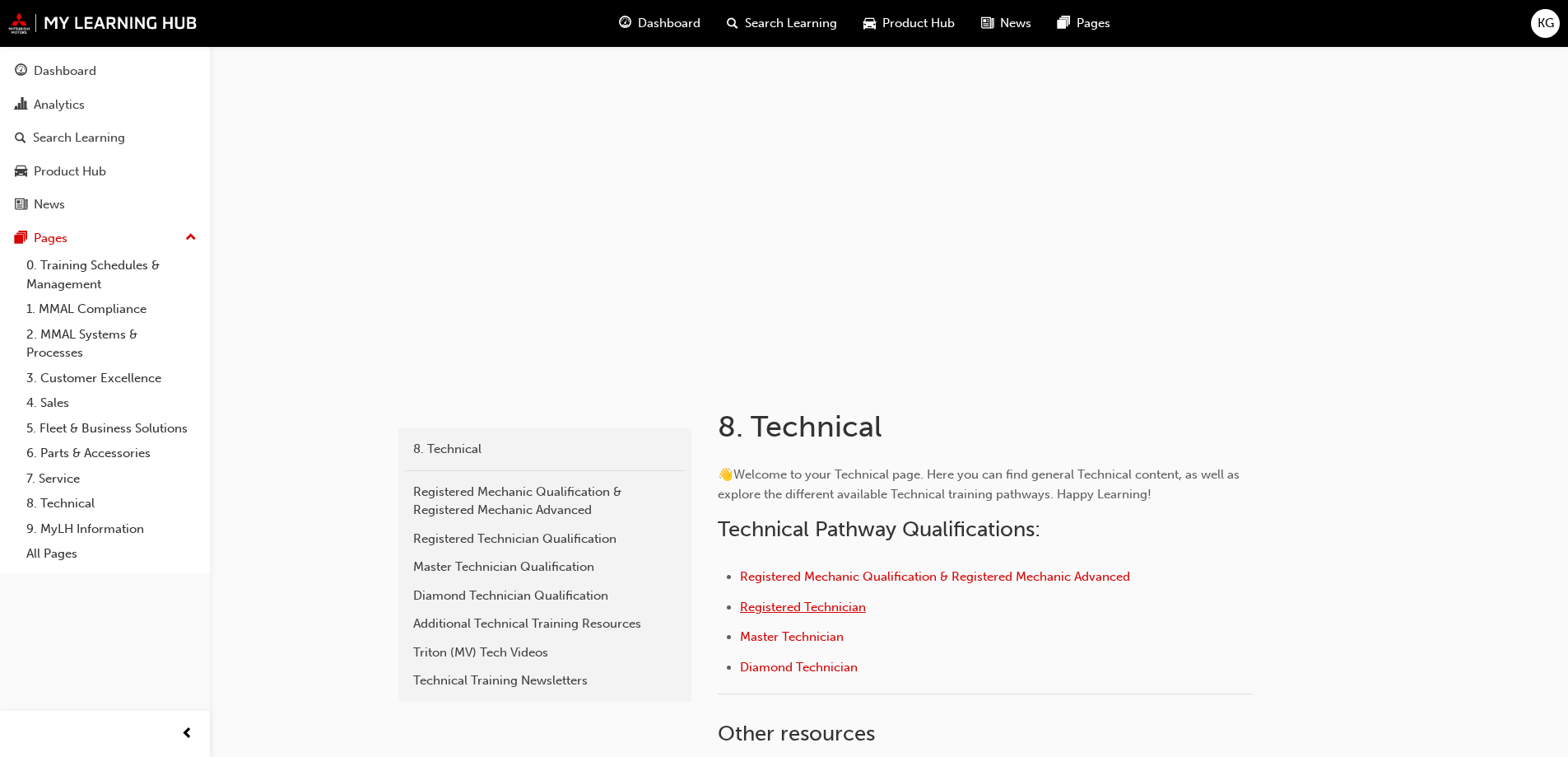
click at [815, 609] on span "Registered Technician" at bounding box center [803, 607] width 126 height 15
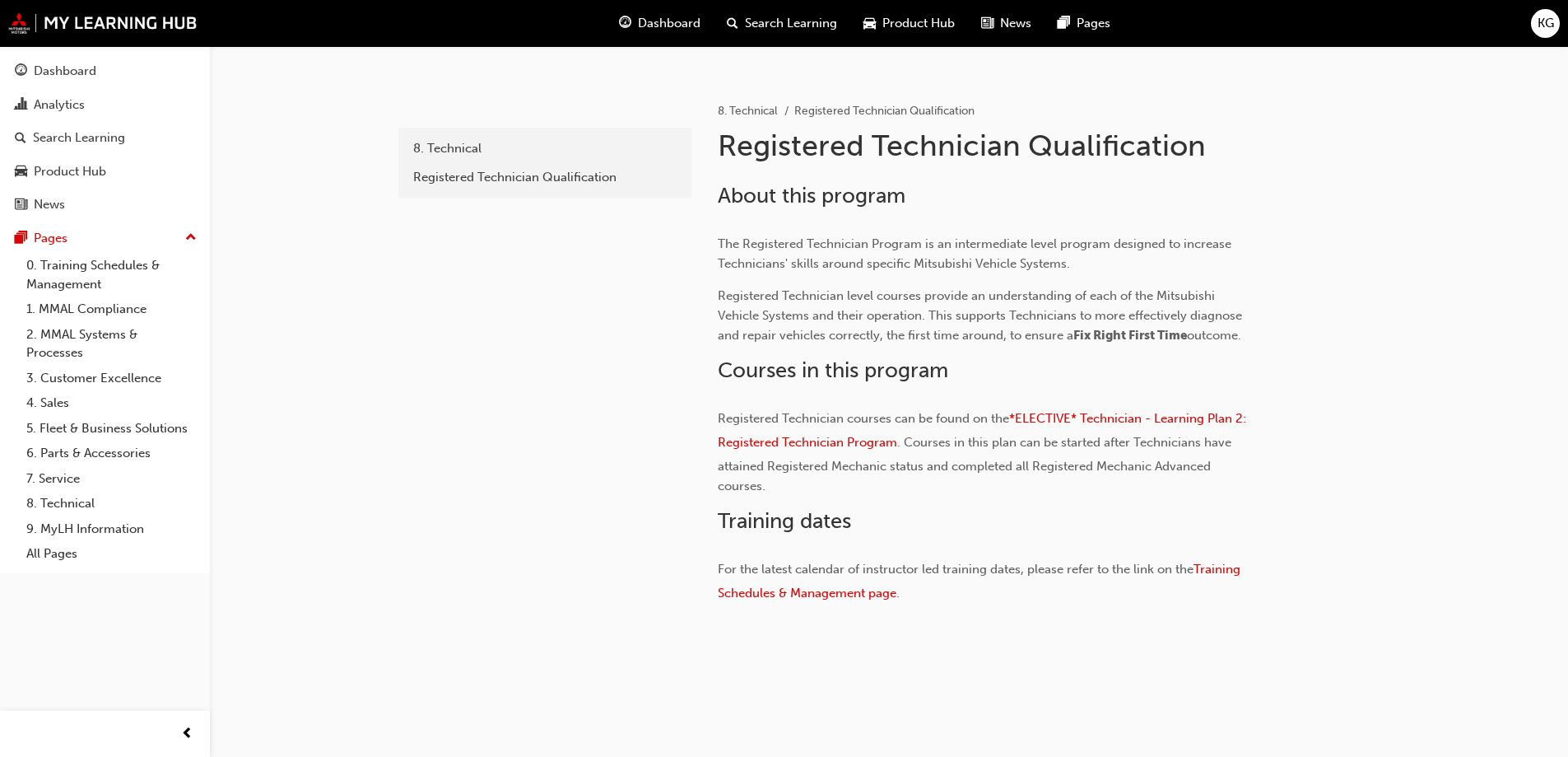
scroll to position [310, 0]
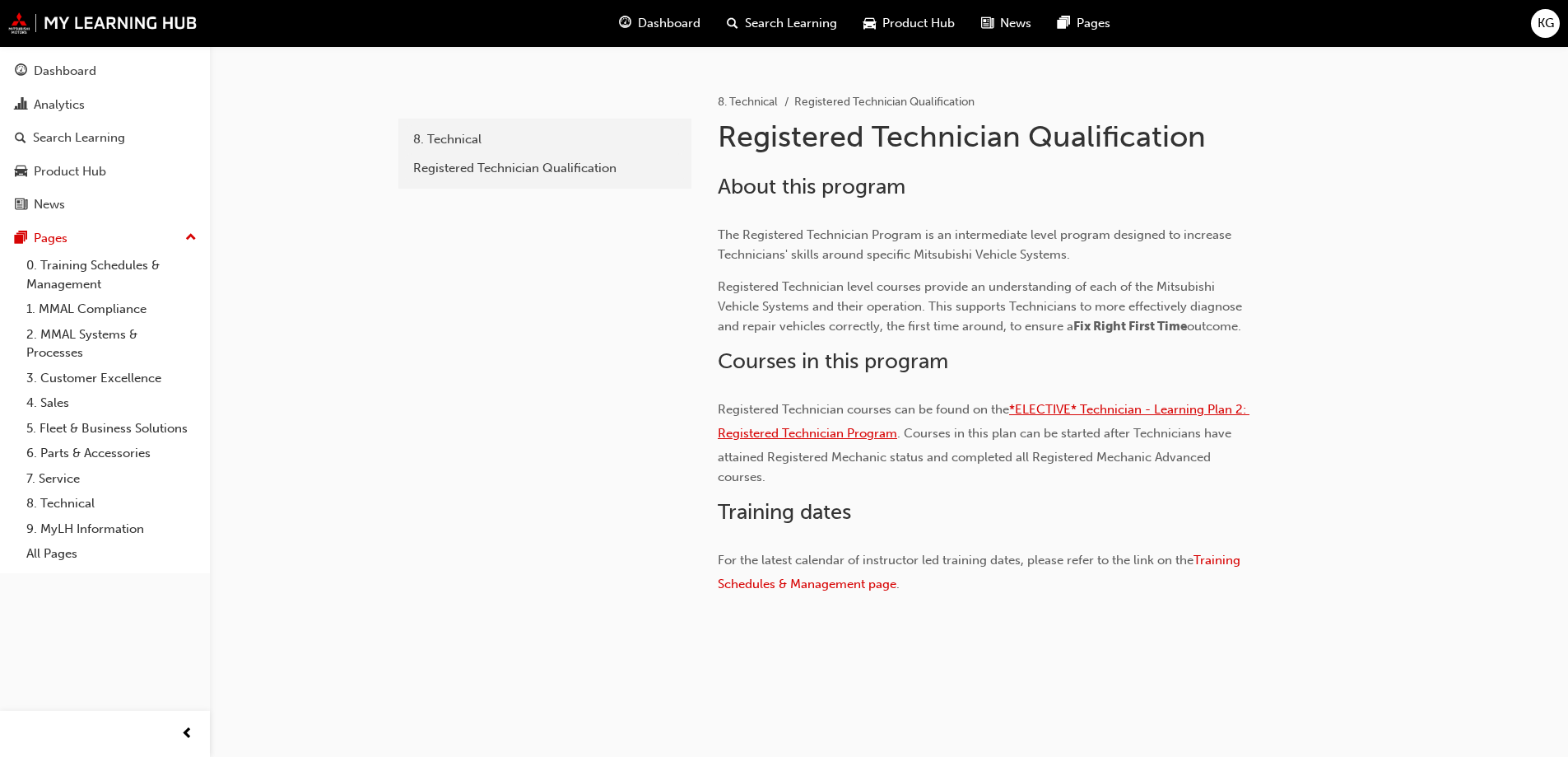
click at [1110, 411] on span "*ELECTIVE* Technician - Learning Plan 2: Registered Technician Program" at bounding box center [983, 421] width 532 height 39
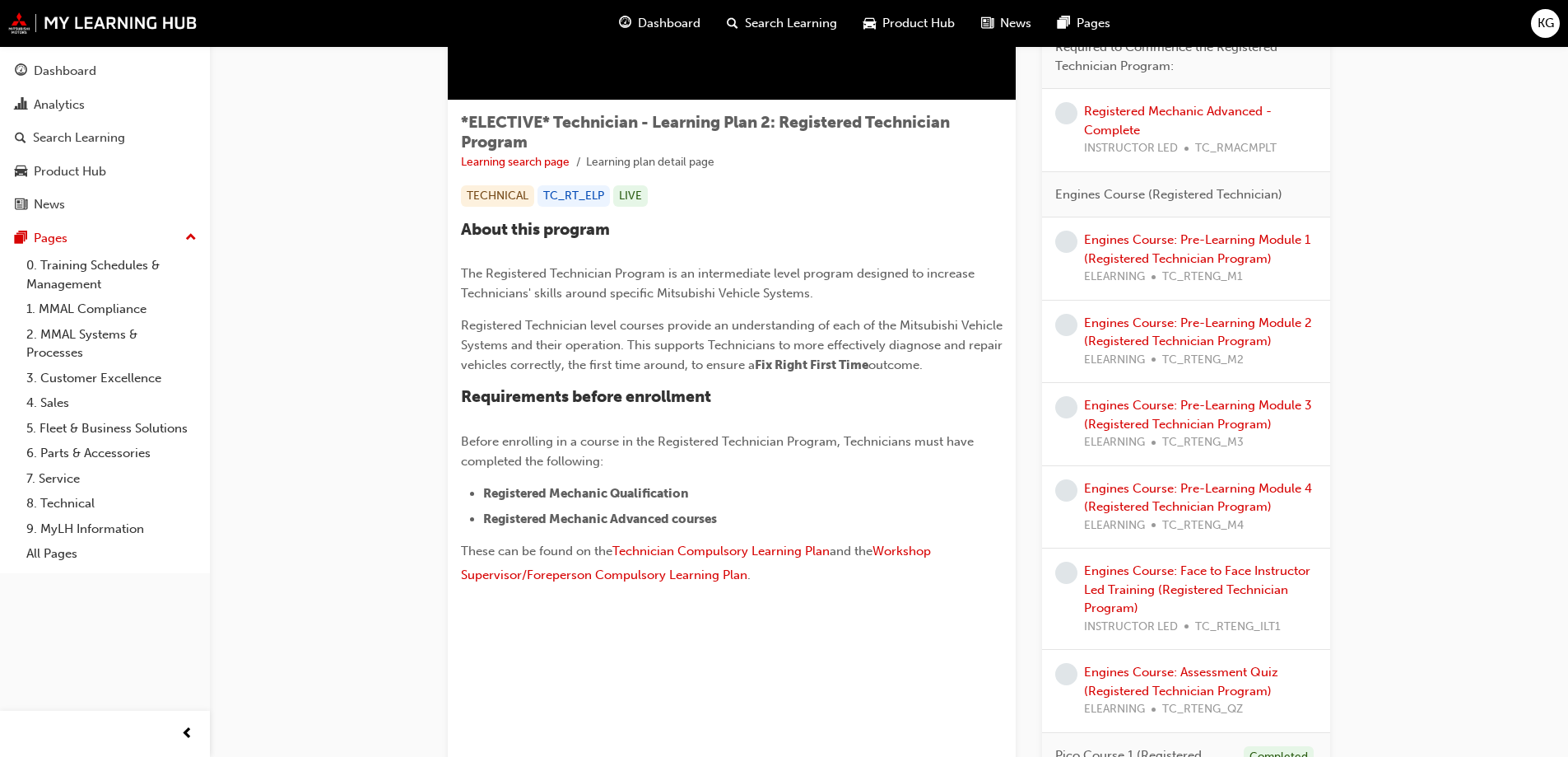
scroll to position [247, 0]
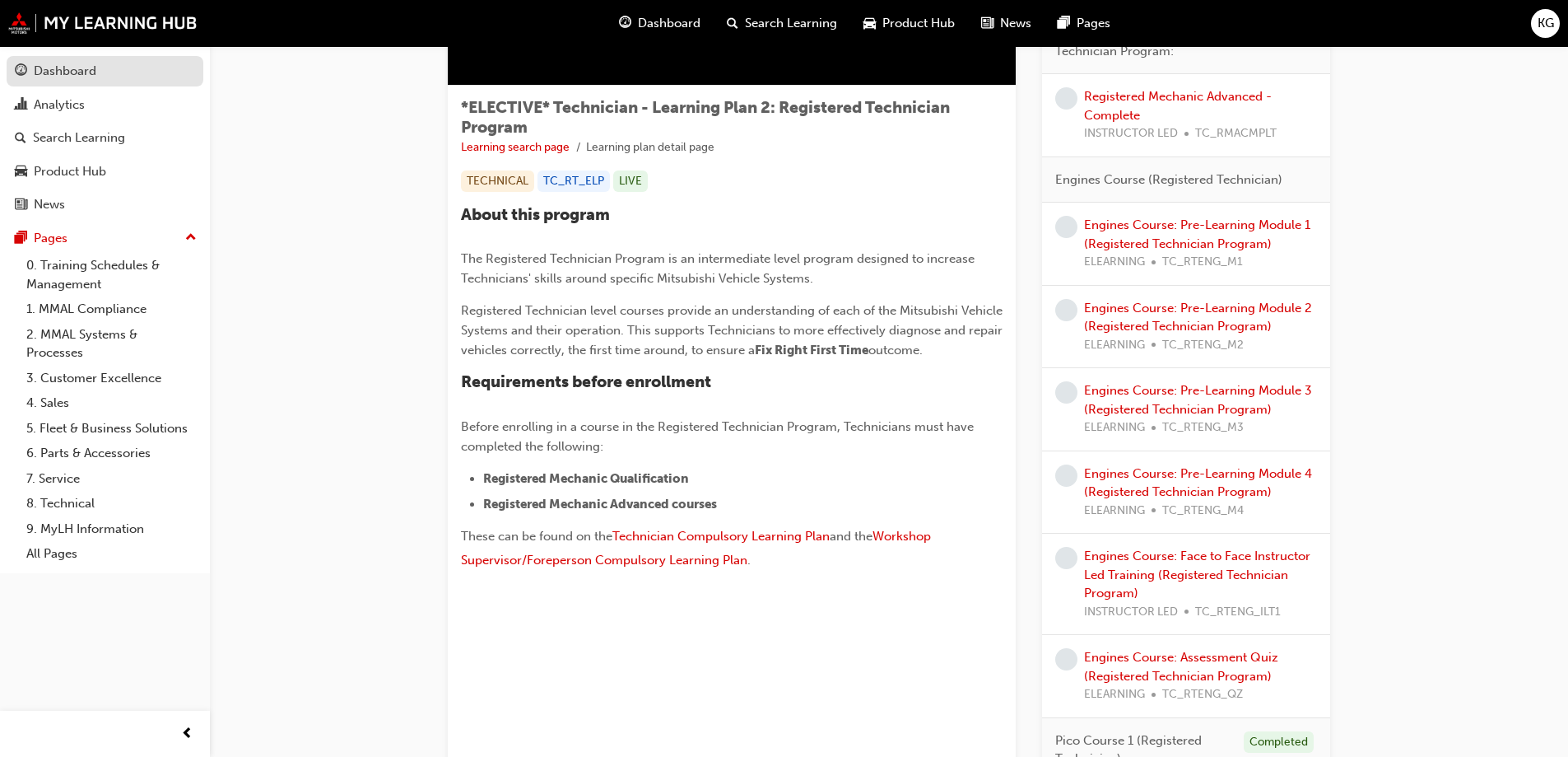
click at [59, 67] on div "Dashboard" at bounding box center [65, 71] width 62 height 19
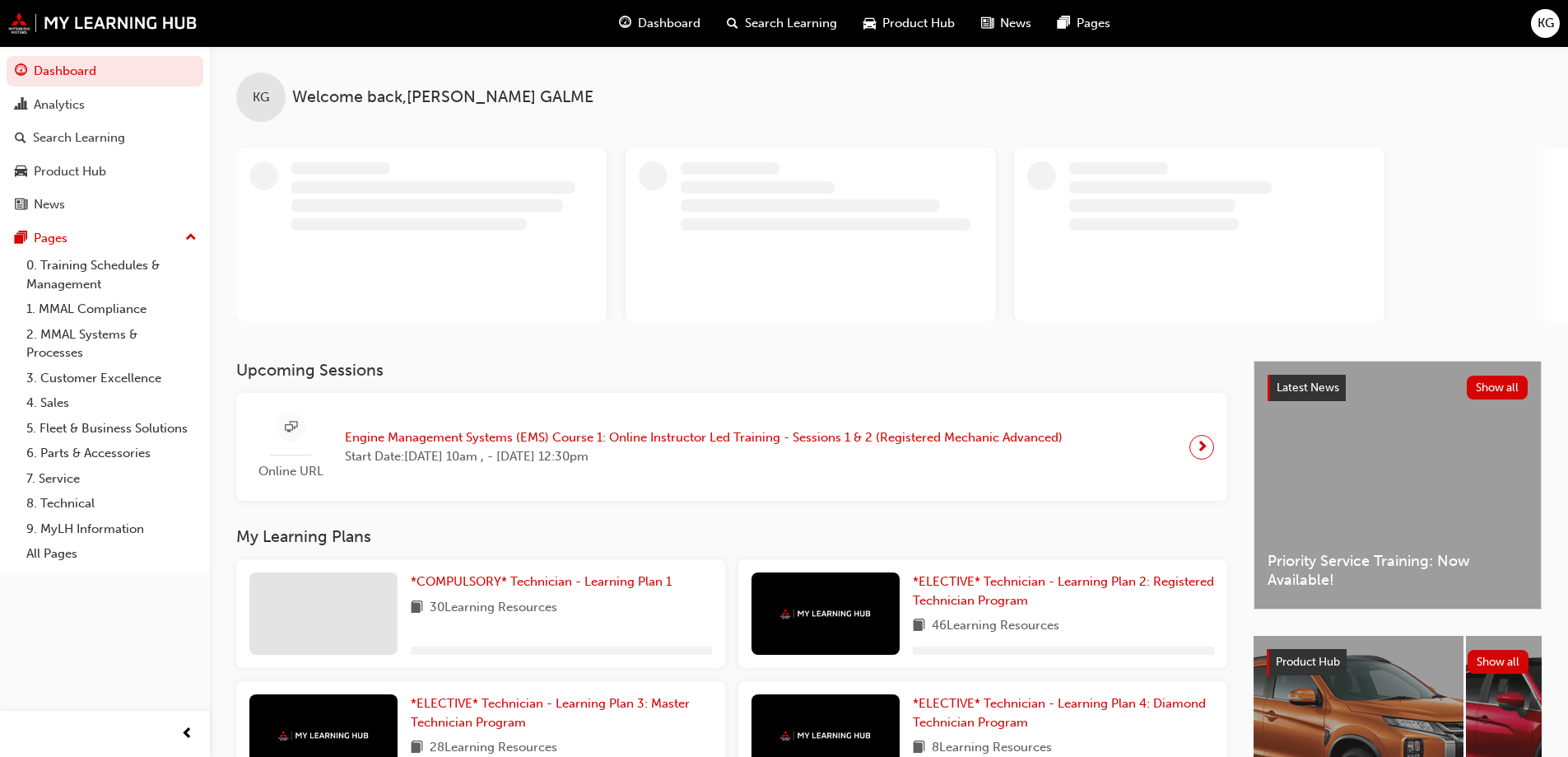
click at [736, 20] on span "search-icon" at bounding box center [733, 23] width 12 height 21
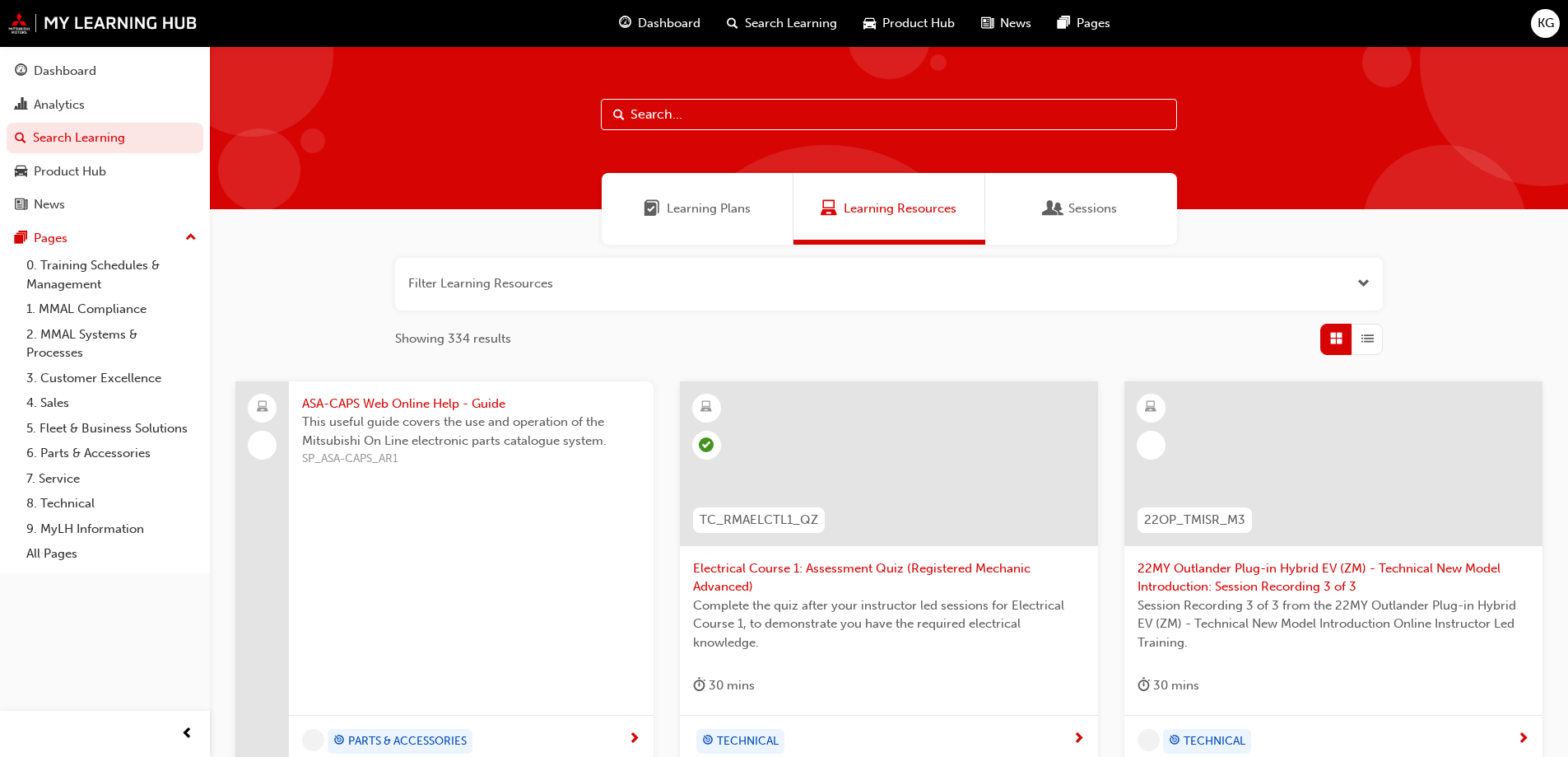
click at [713, 117] on input "text" at bounding box center [889, 115] width 577 height 32
type input "clip"
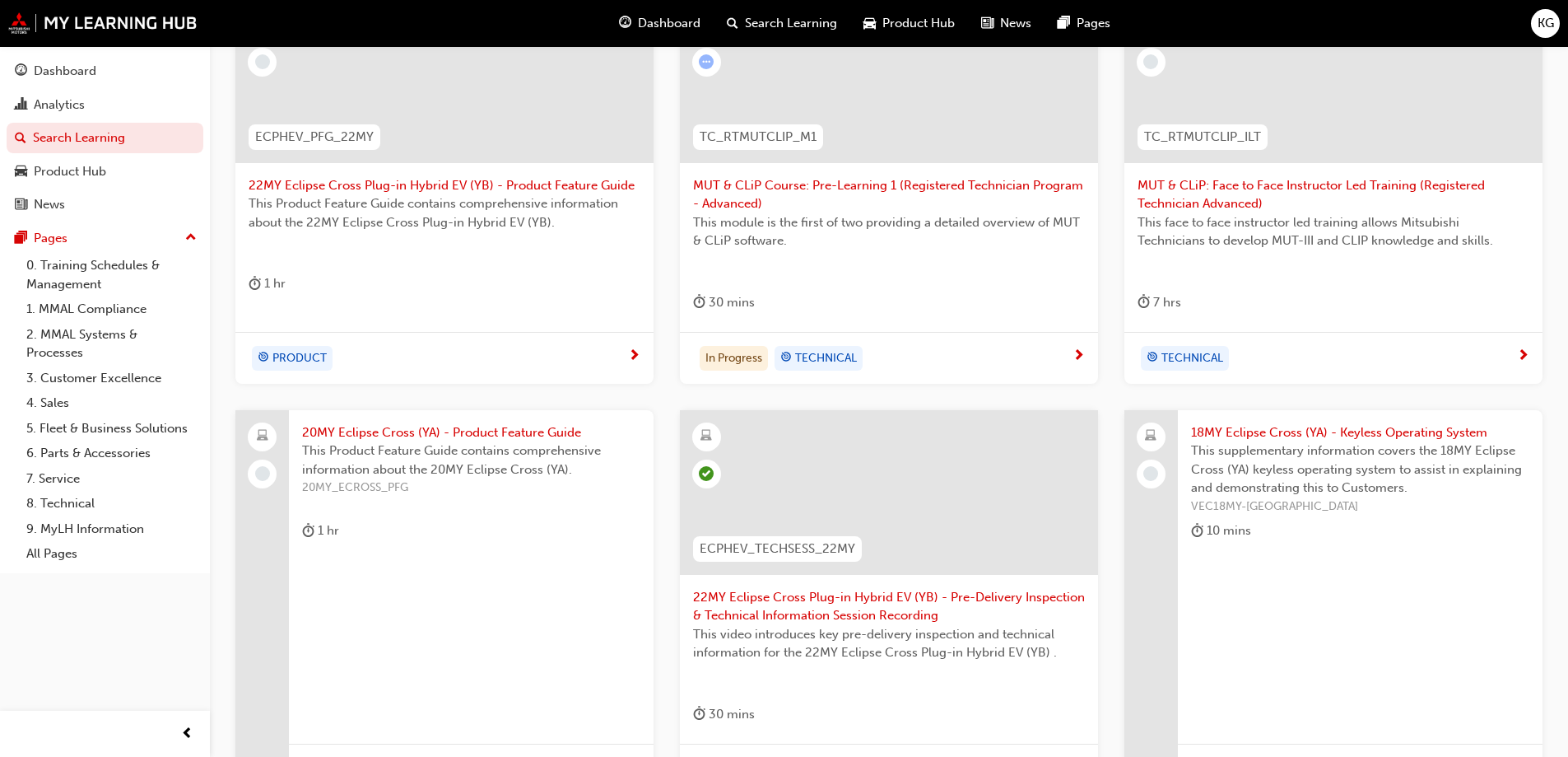
scroll to position [412, 0]
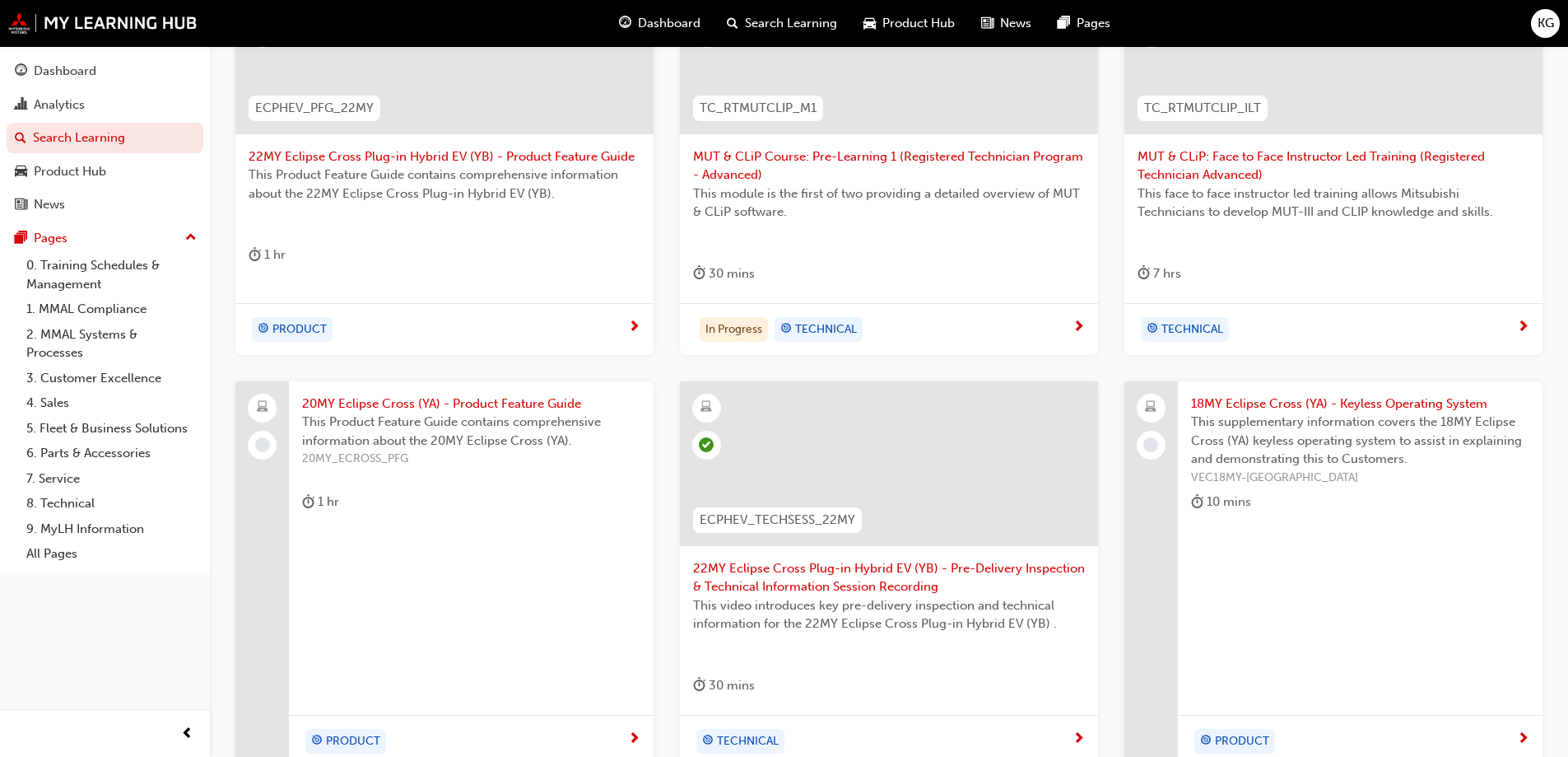
click at [820, 329] on span "TECHNICAL" at bounding box center [825, 330] width 61 height 19
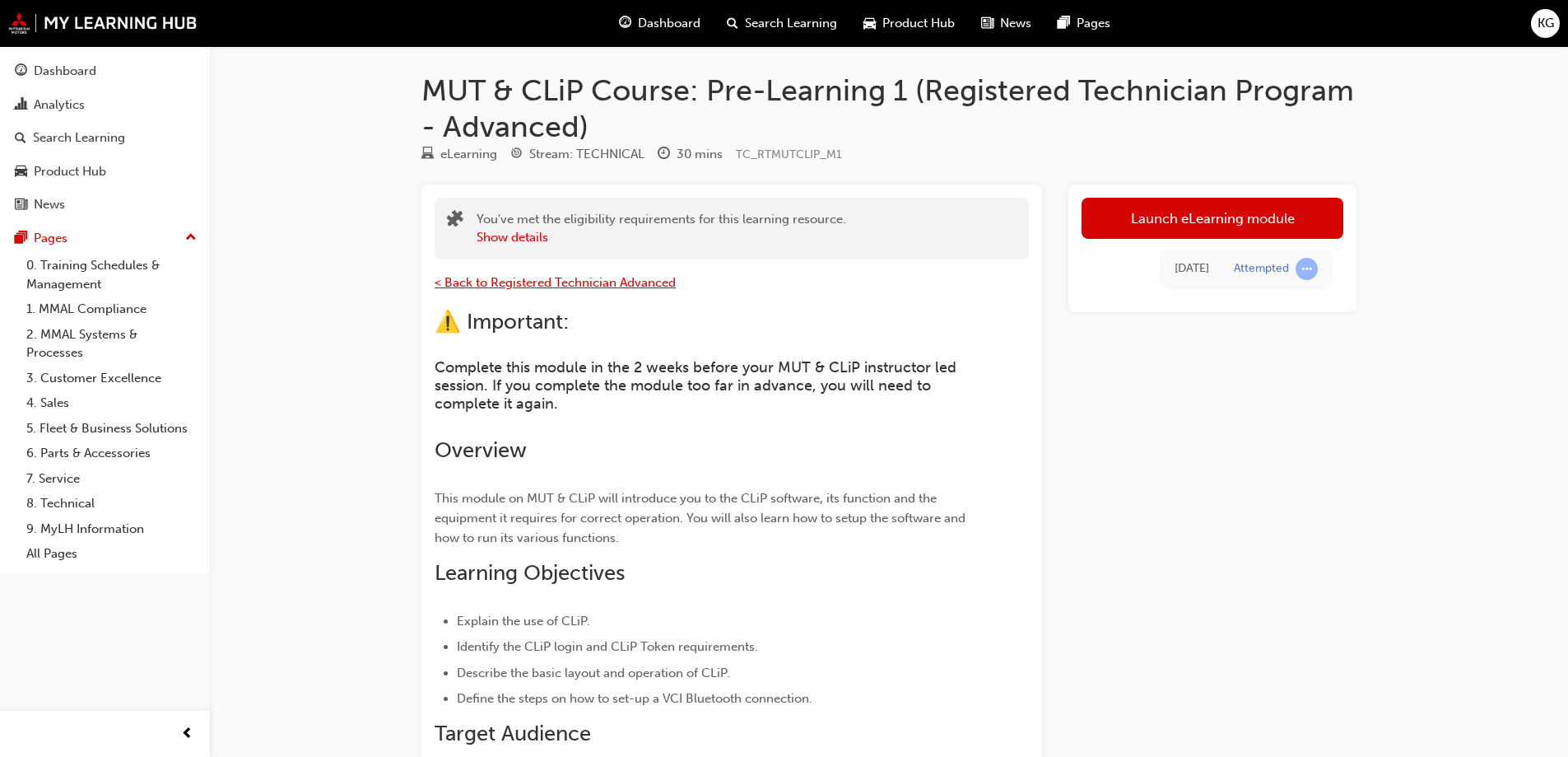
click at [534, 283] on span "< Back to Registered Technician Advanced" at bounding box center [555, 282] width 241 height 15
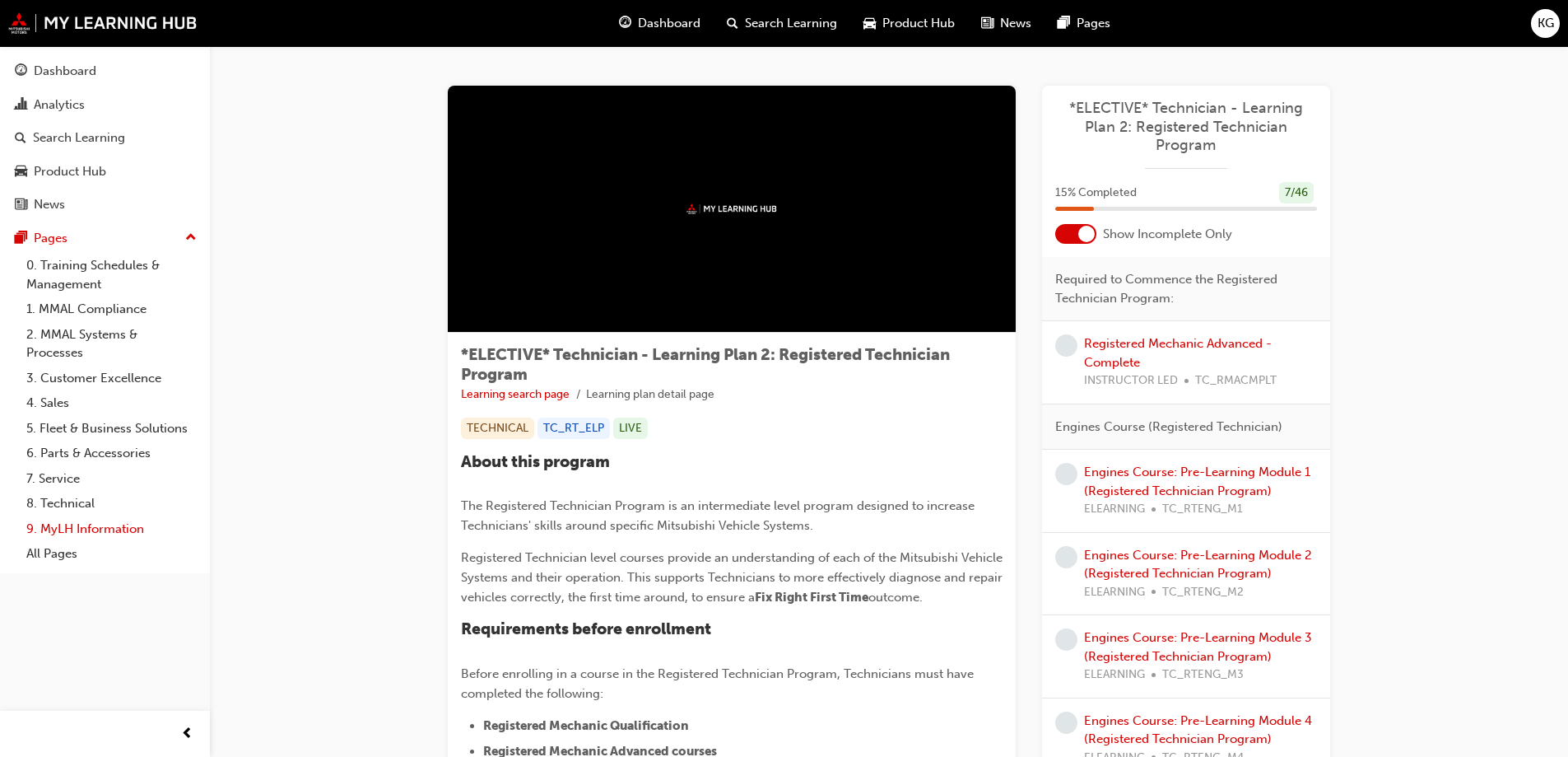
click at [65, 525] on link "9. MyLH Information" at bounding box center [111, 529] width 183 height 26
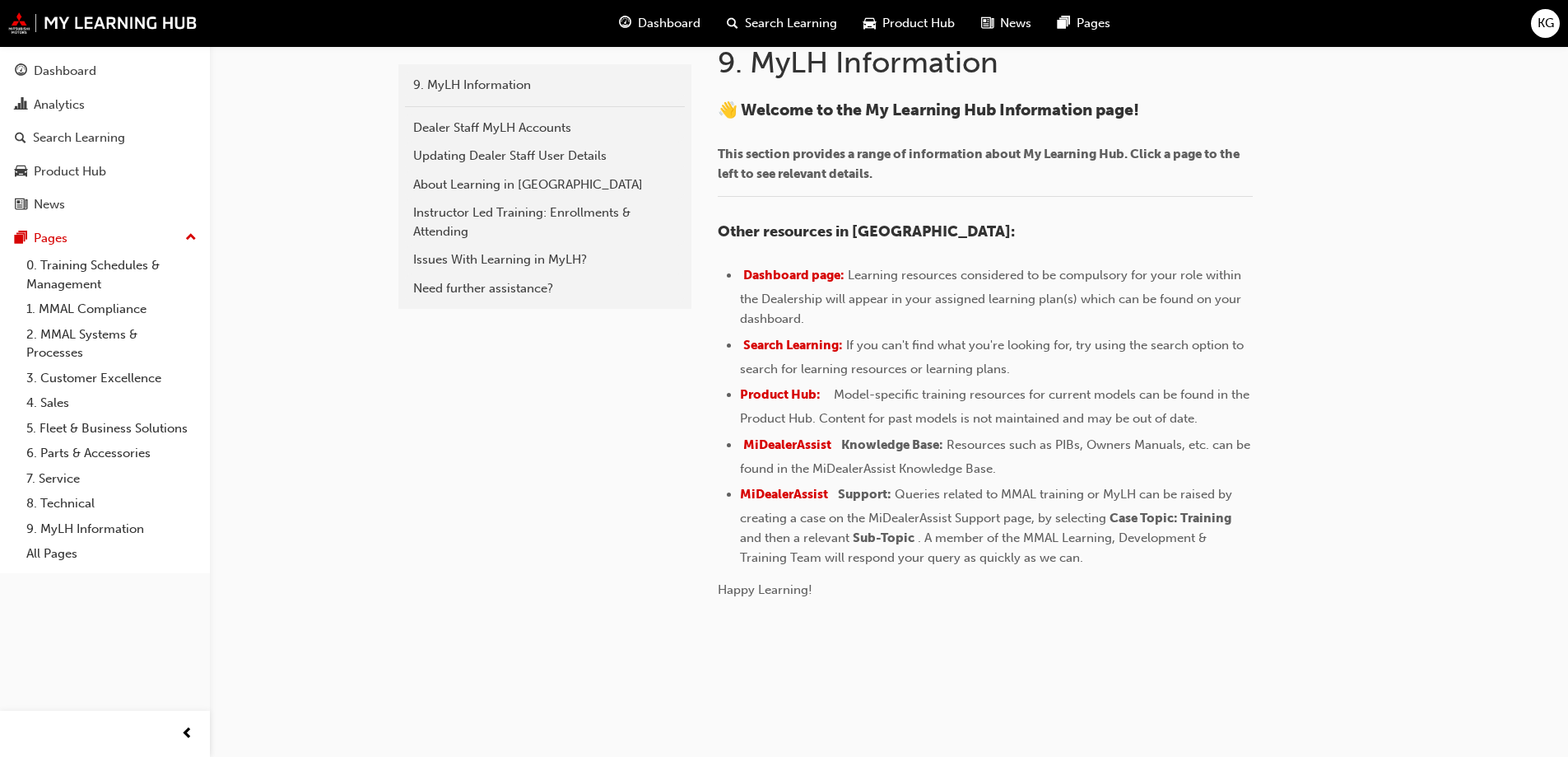
scroll to position [366, 0]
click at [795, 388] on span "Product Hub:" at bounding box center [780, 393] width 80 height 15
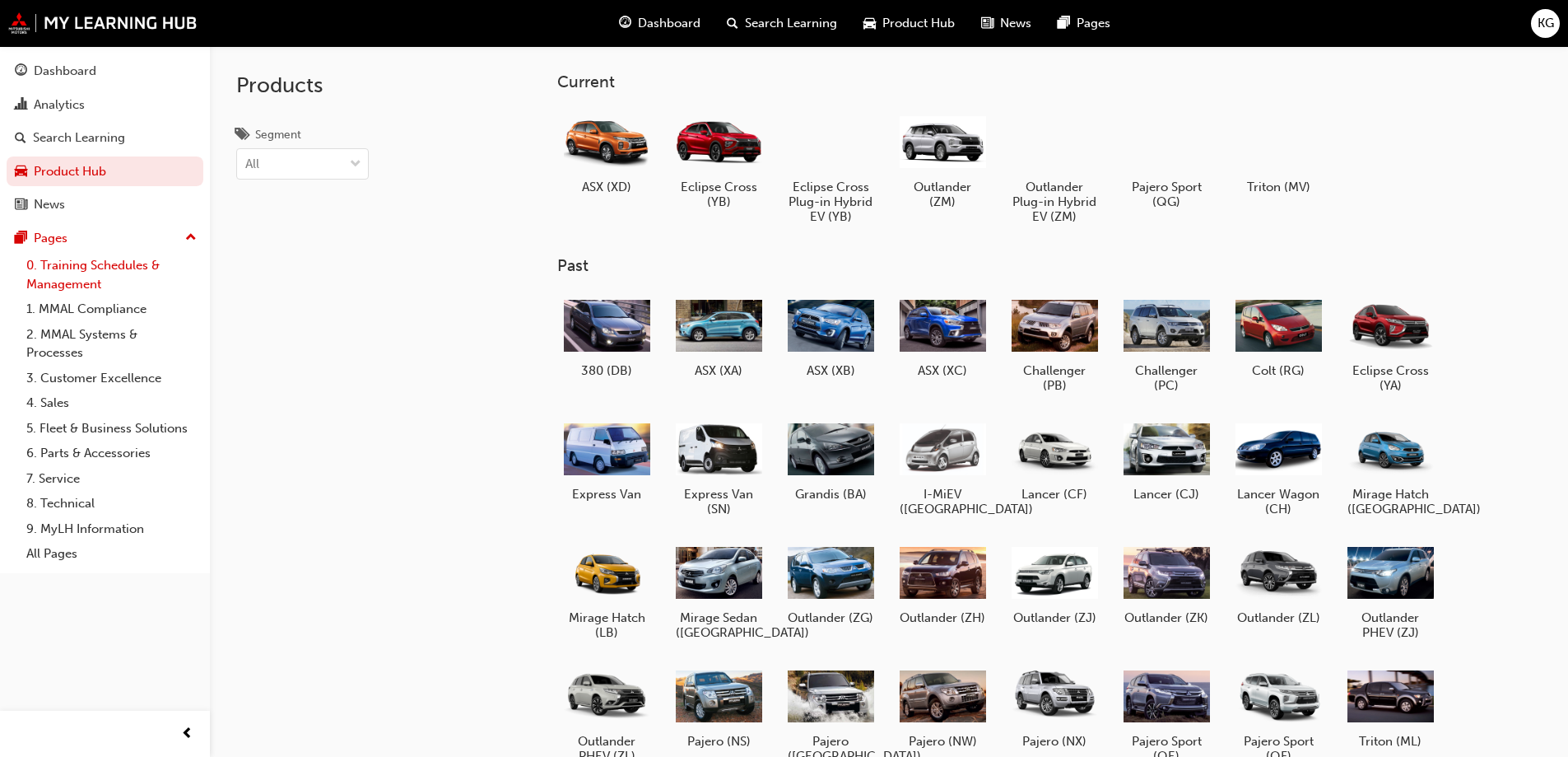
click at [90, 270] on link "0. Training Schedules & Management" at bounding box center [111, 275] width 183 height 44
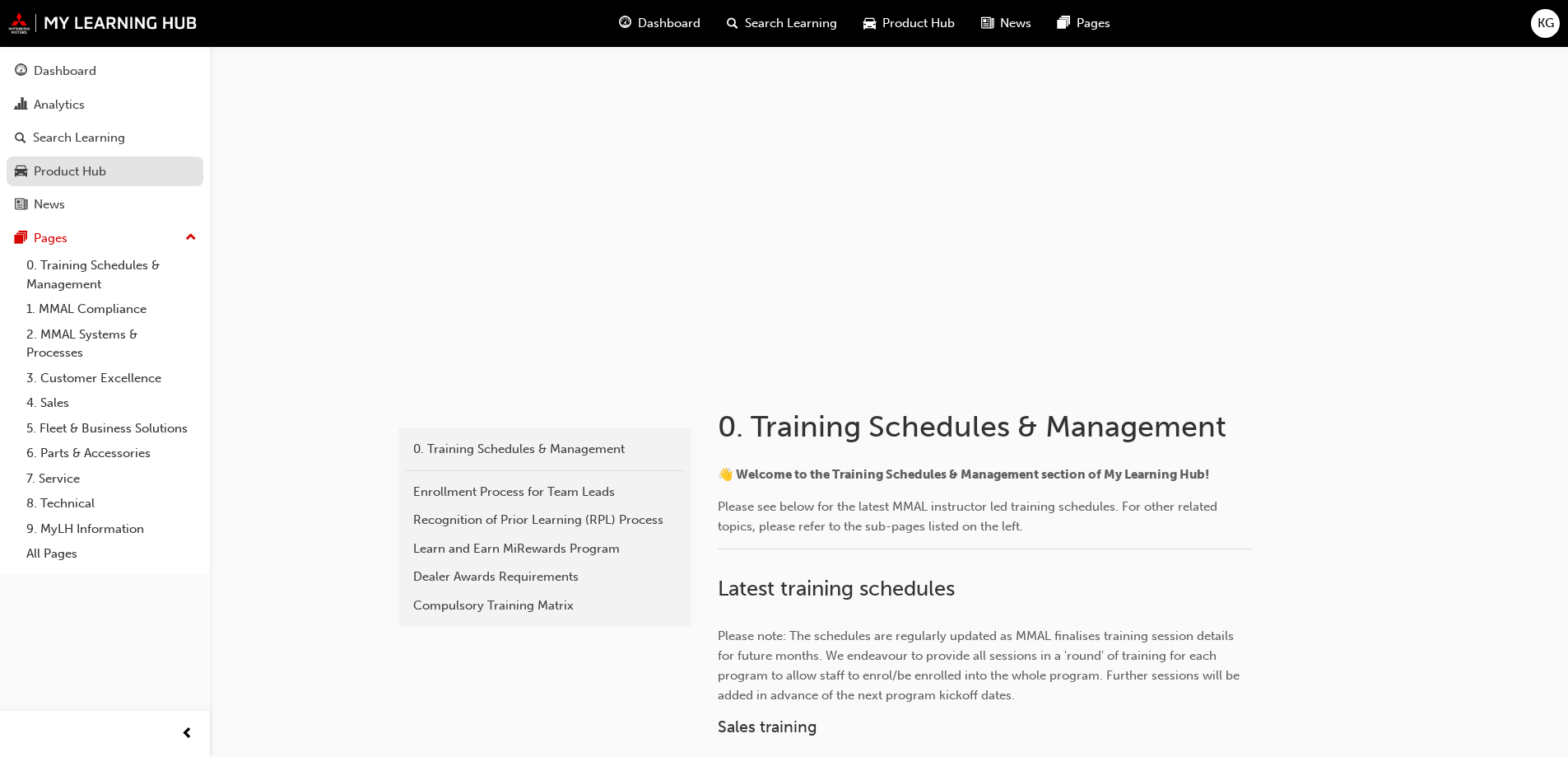
click at [48, 176] on div "Product Hub" at bounding box center [70, 171] width 72 height 19
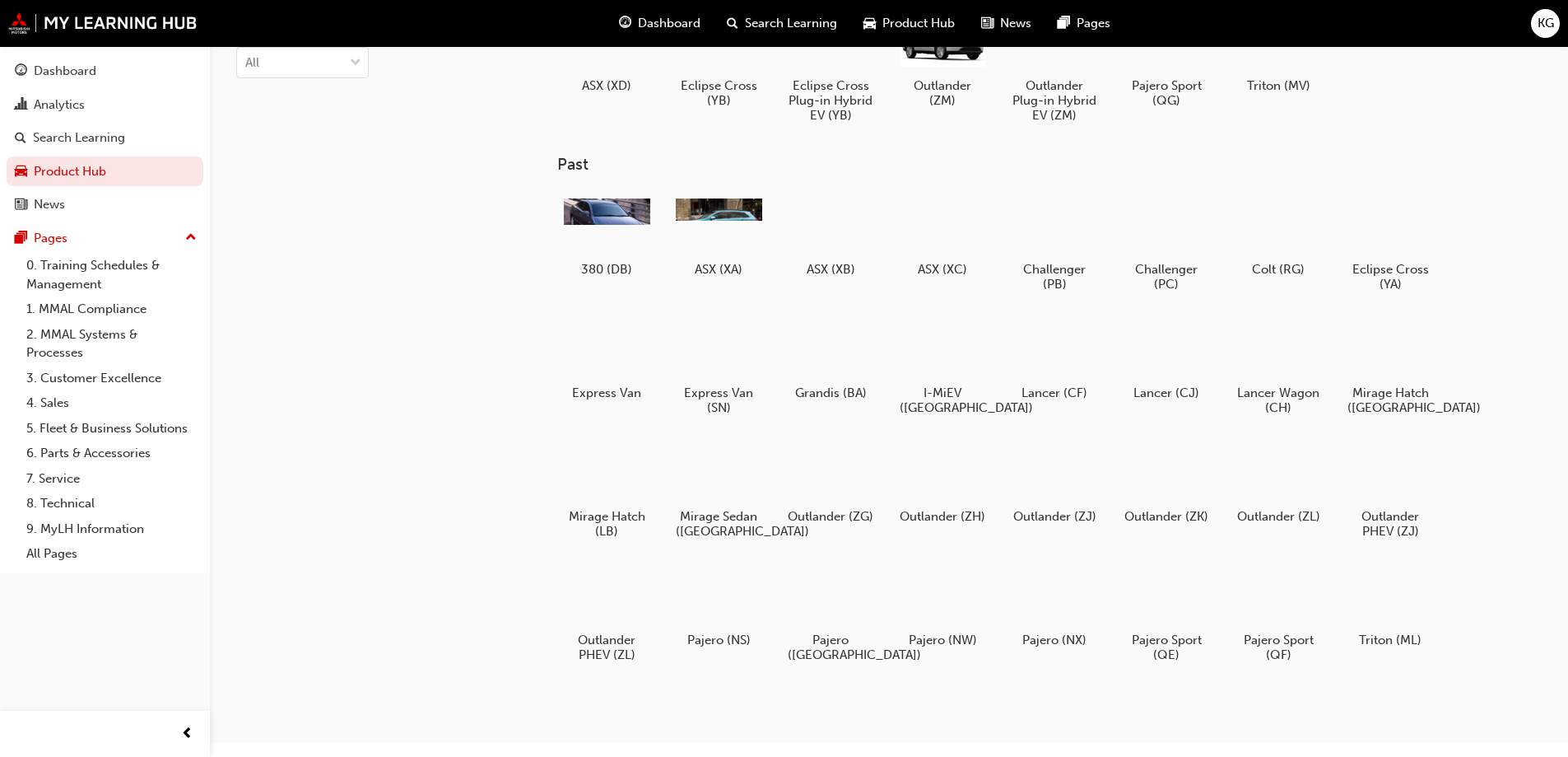
scroll to position [201, 0]
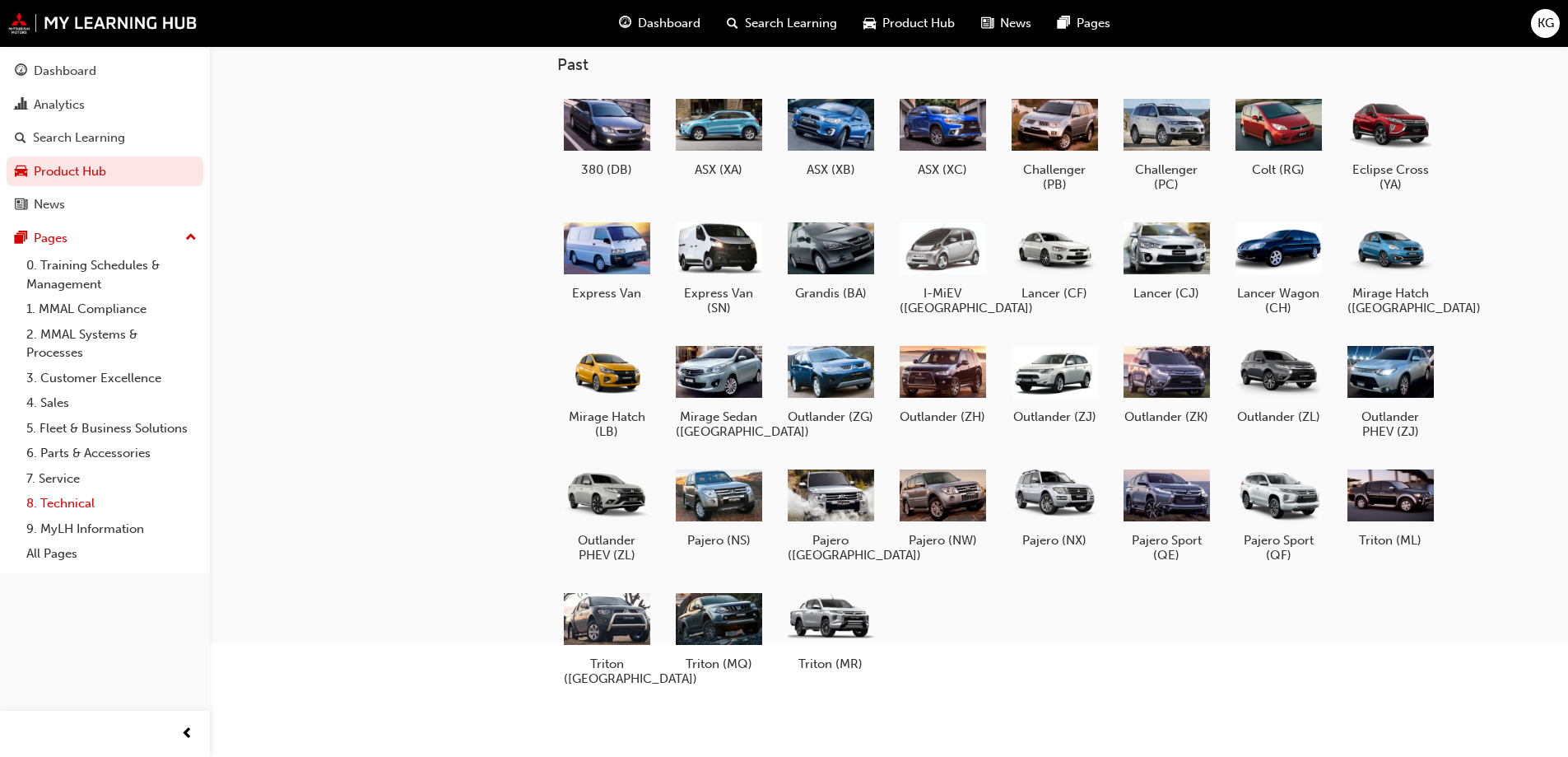
click at [71, 507] on link "8. Technical" at bounding box center [111, 503] width 183 height 26
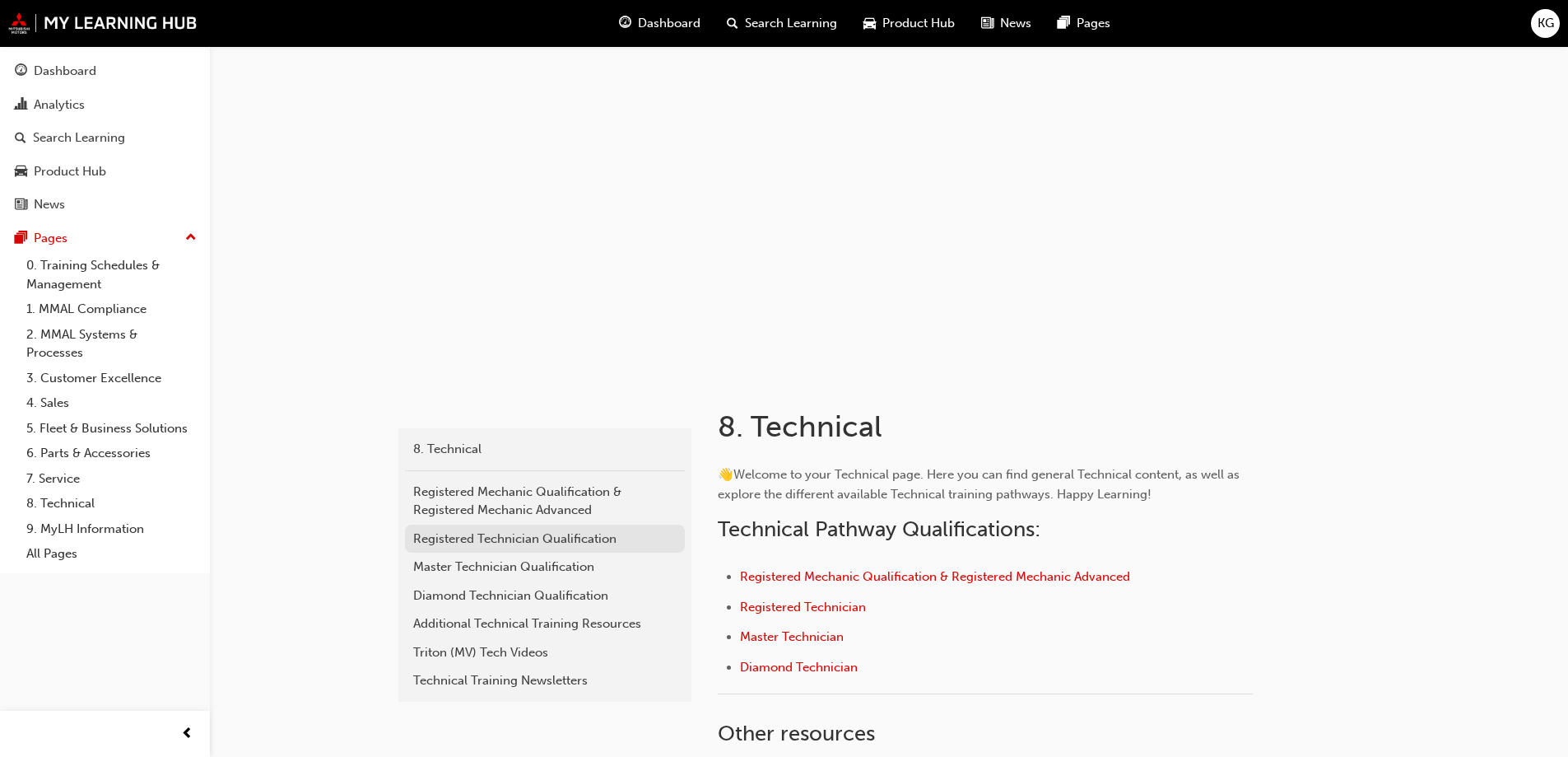
click at [528, 541] on div "Registered Technician Qualification" at bounding box center [545, 539] width 264 height 19
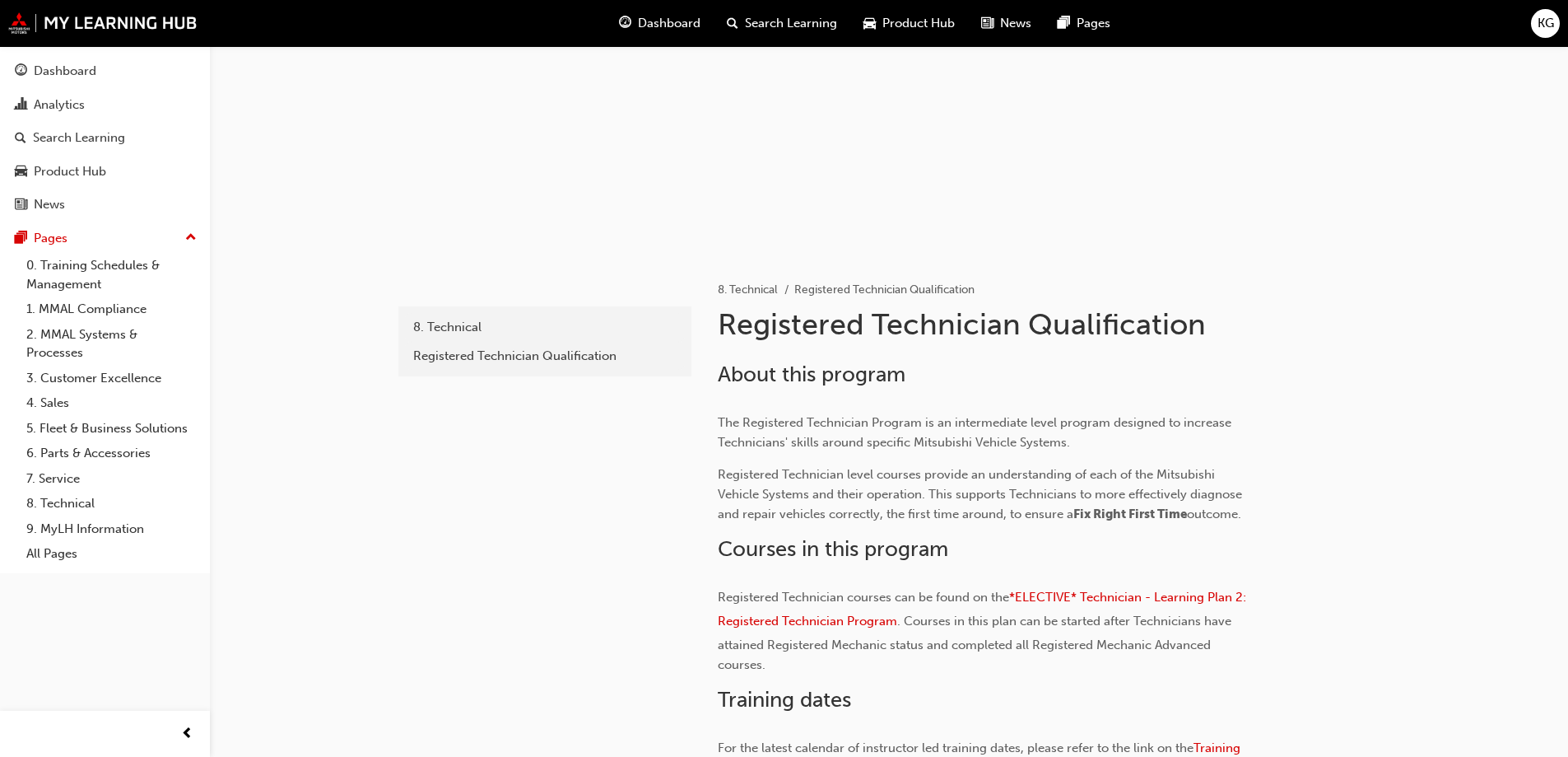
scroll to position [164, 0]
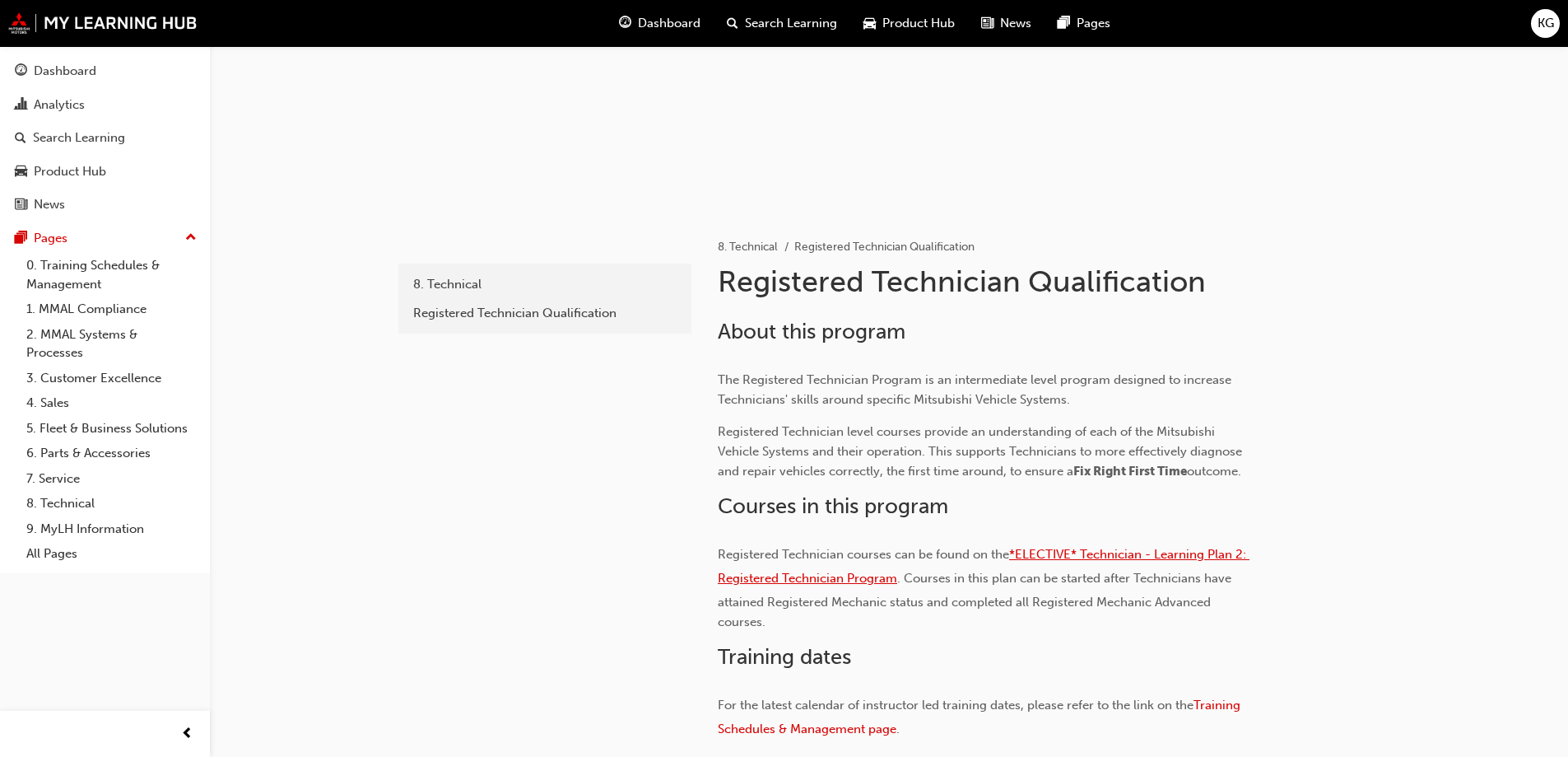
click at [1104, 559] on span "*ELECTIVE* Technician - Learning Plan 2: Registered Technician Program" at bounding box center [983, 566] width 532 height 39
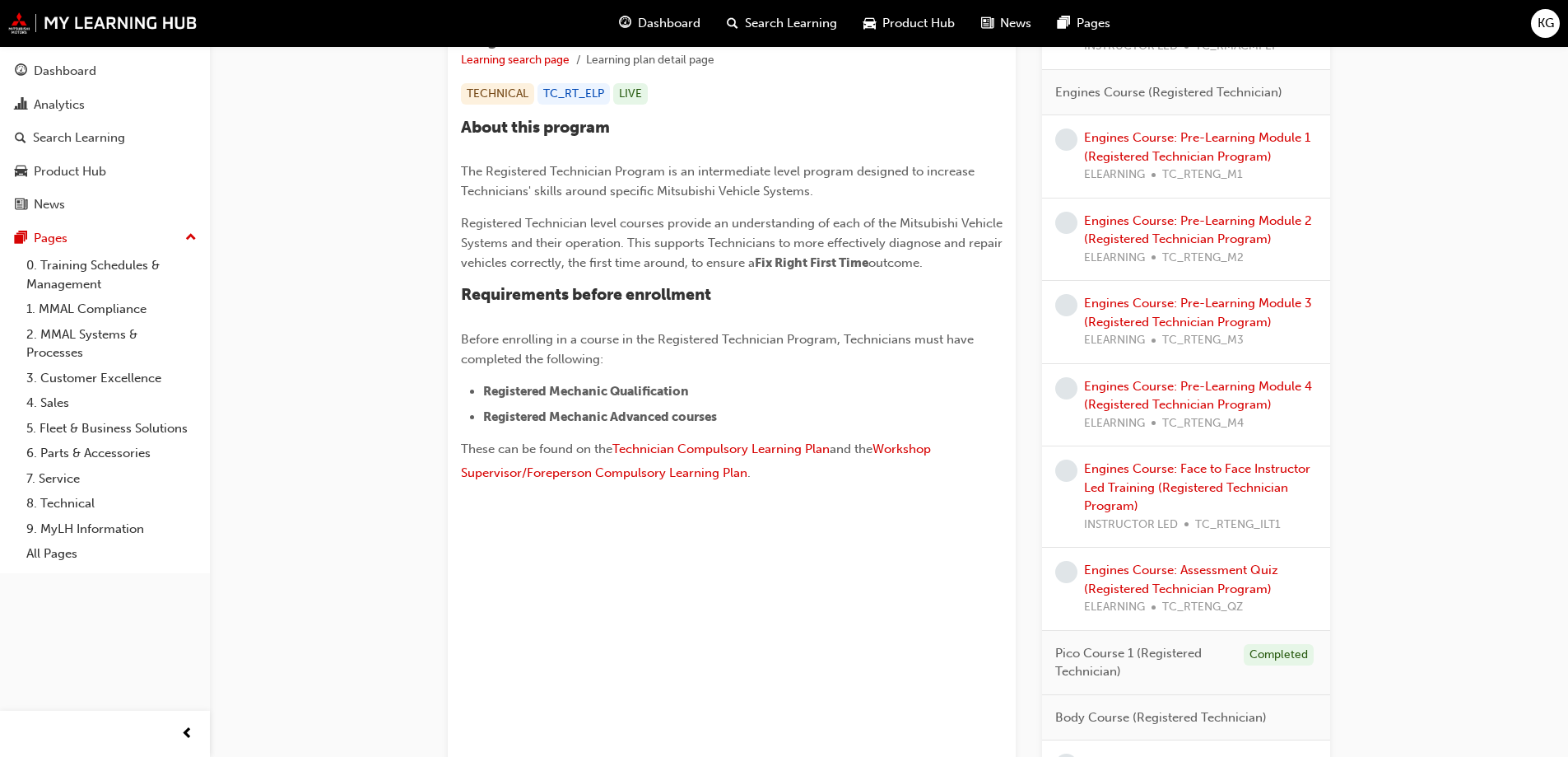
scroll to position [164, 0]
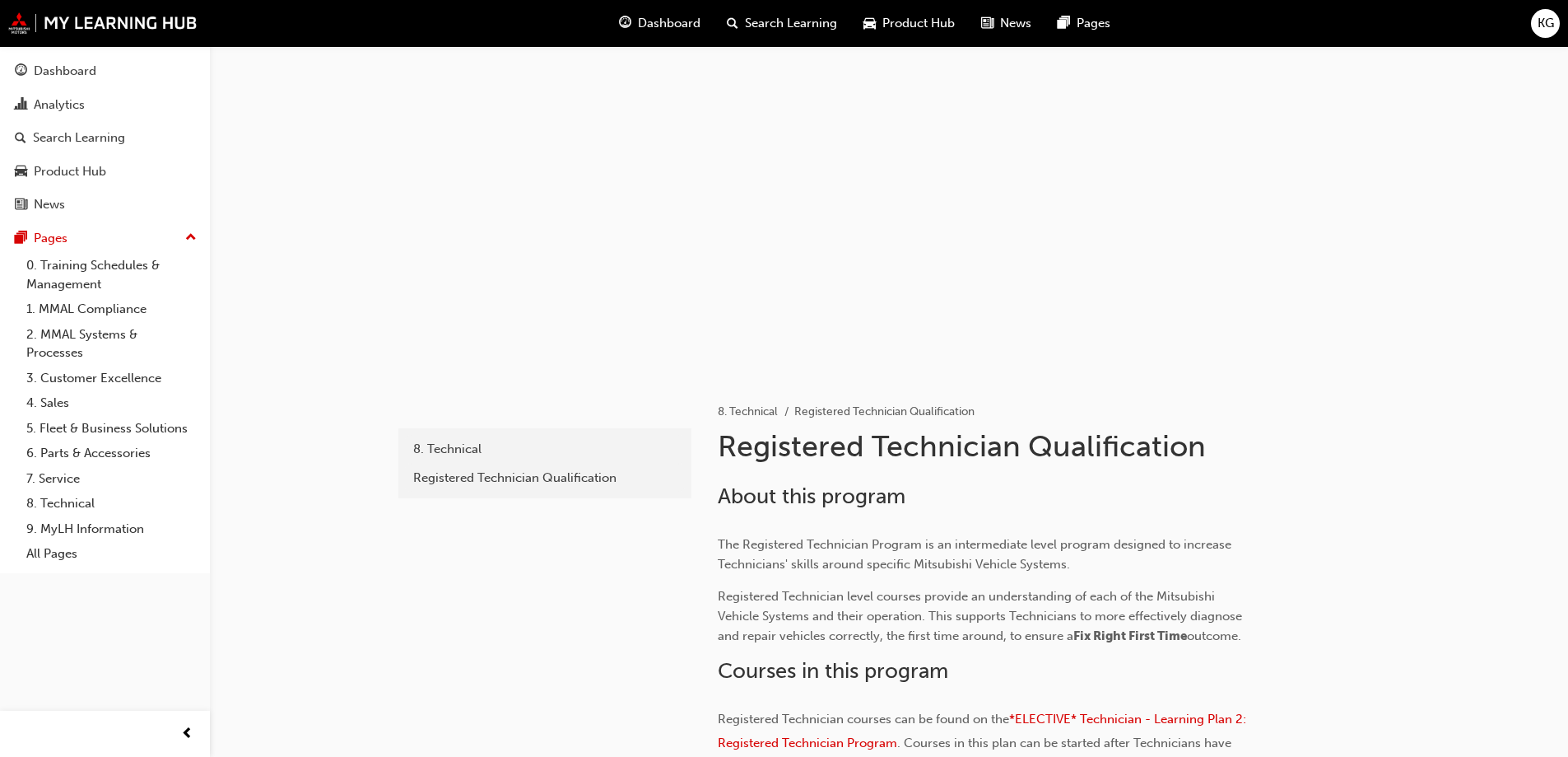
click at [462, 445] on div "8. Technical" at bounding box center [545, 449] width 264 height 19
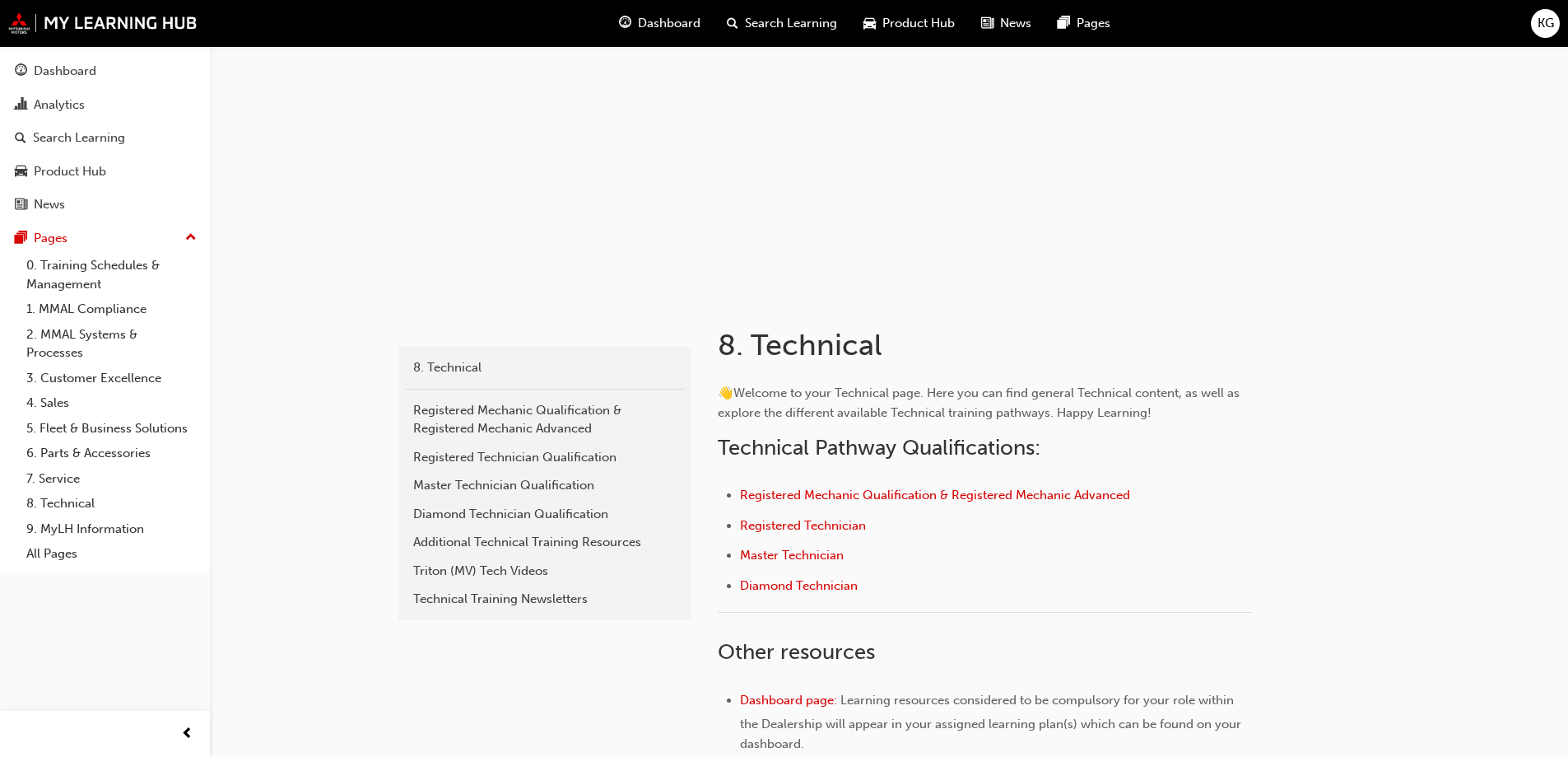
scroll to position [82, 0]
click at [834, 499] on span "Registered Mechanic Qualification & Registered Mechanic Advanced" at bounding box center [935, 494] width 390 height 15
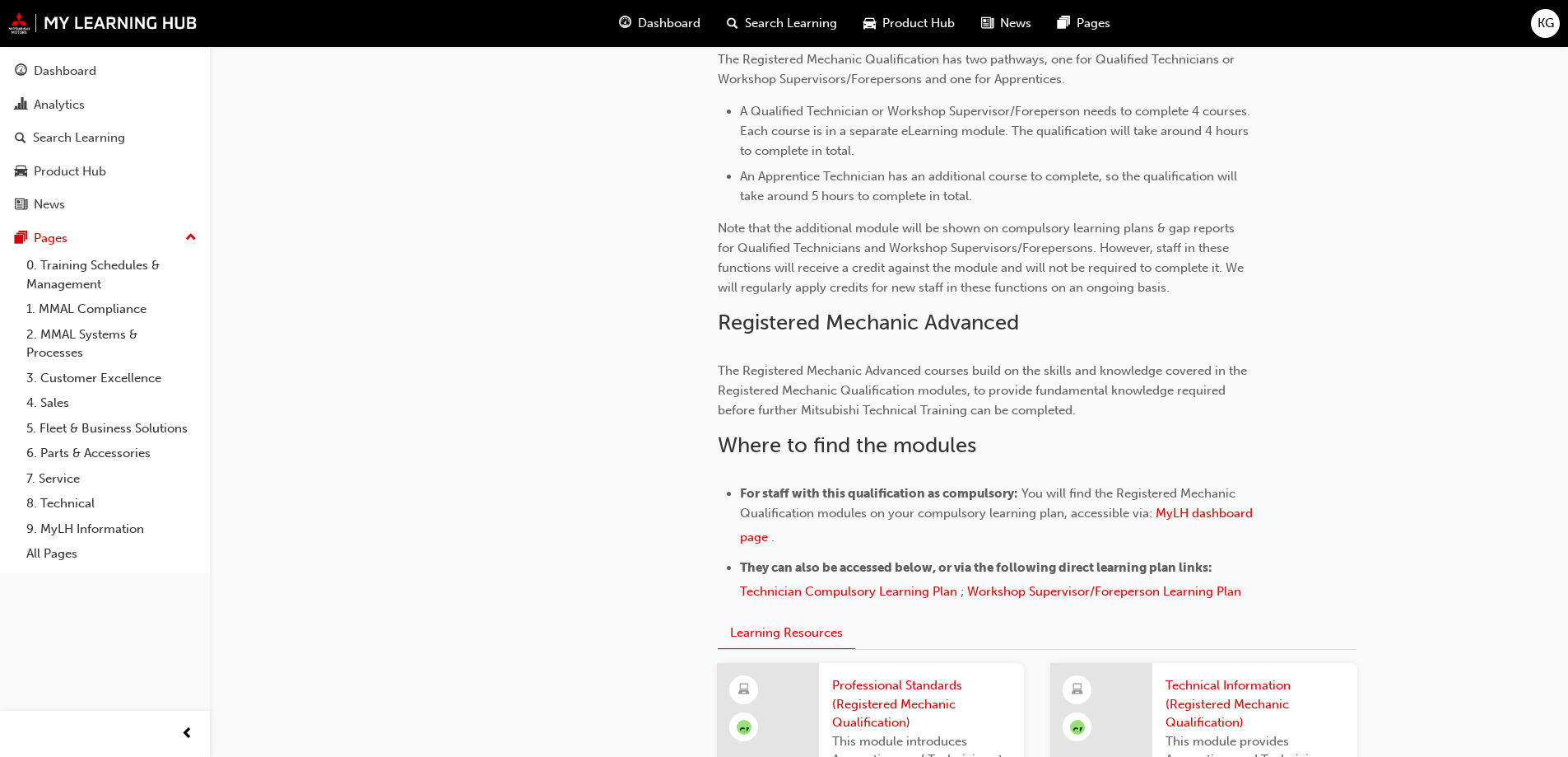
scroll to position [659, 0]
